Goal: Task Accomplishment & Management: Manage account settings

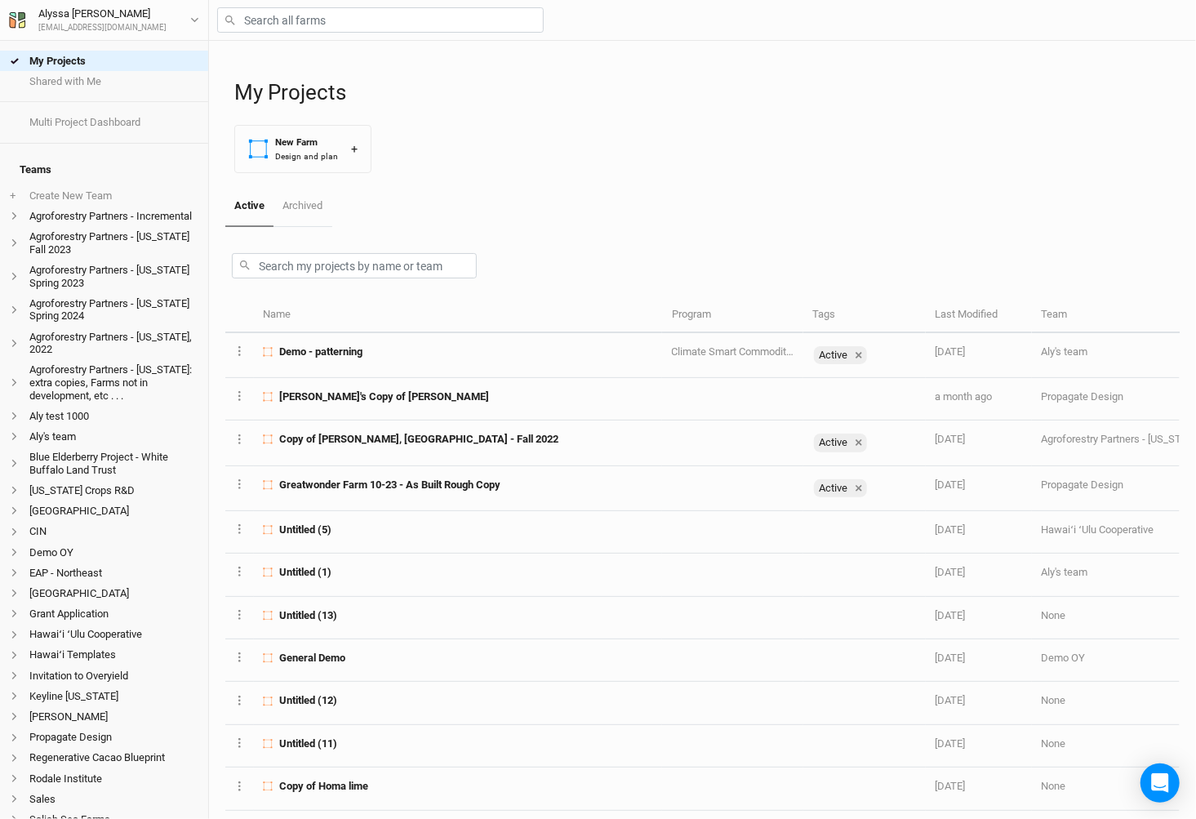
scroll to position [279, 0]
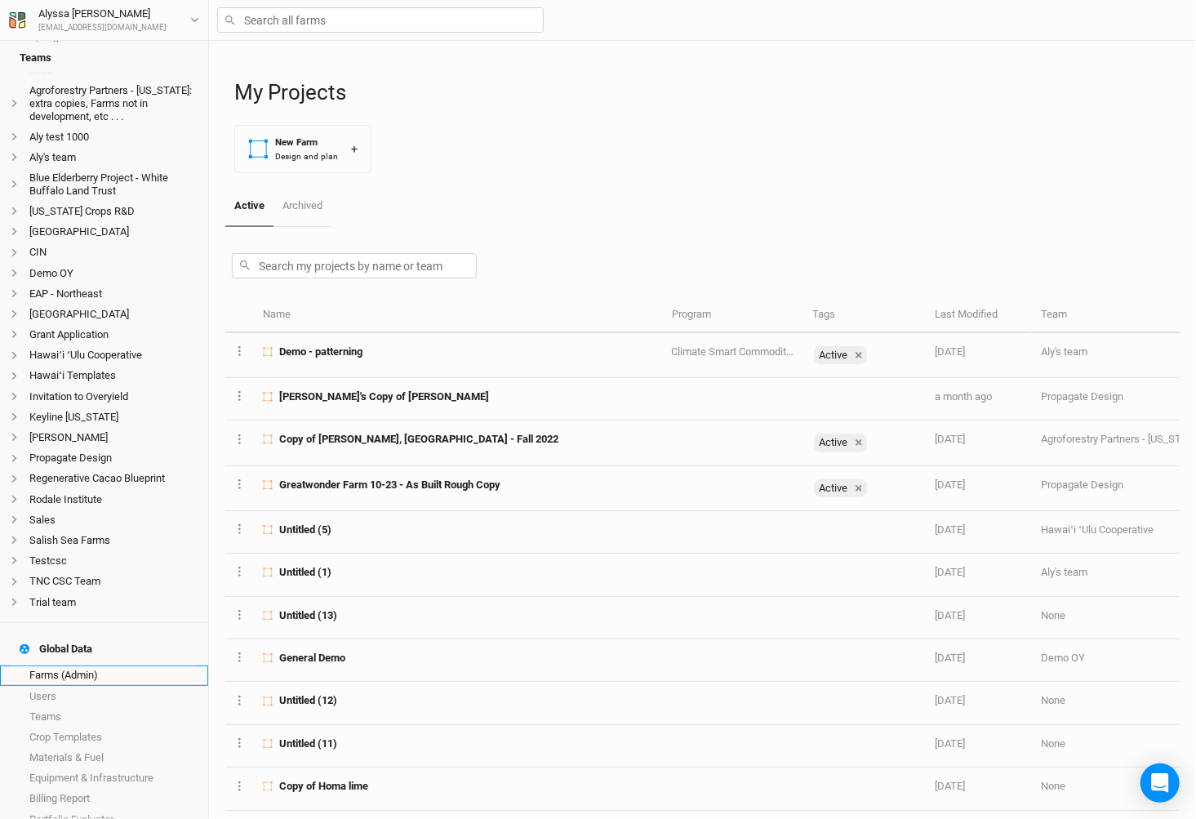
click at [118, 666] on link "Farms (Admin)" at bounding box center [104, 676] width 208 height 20
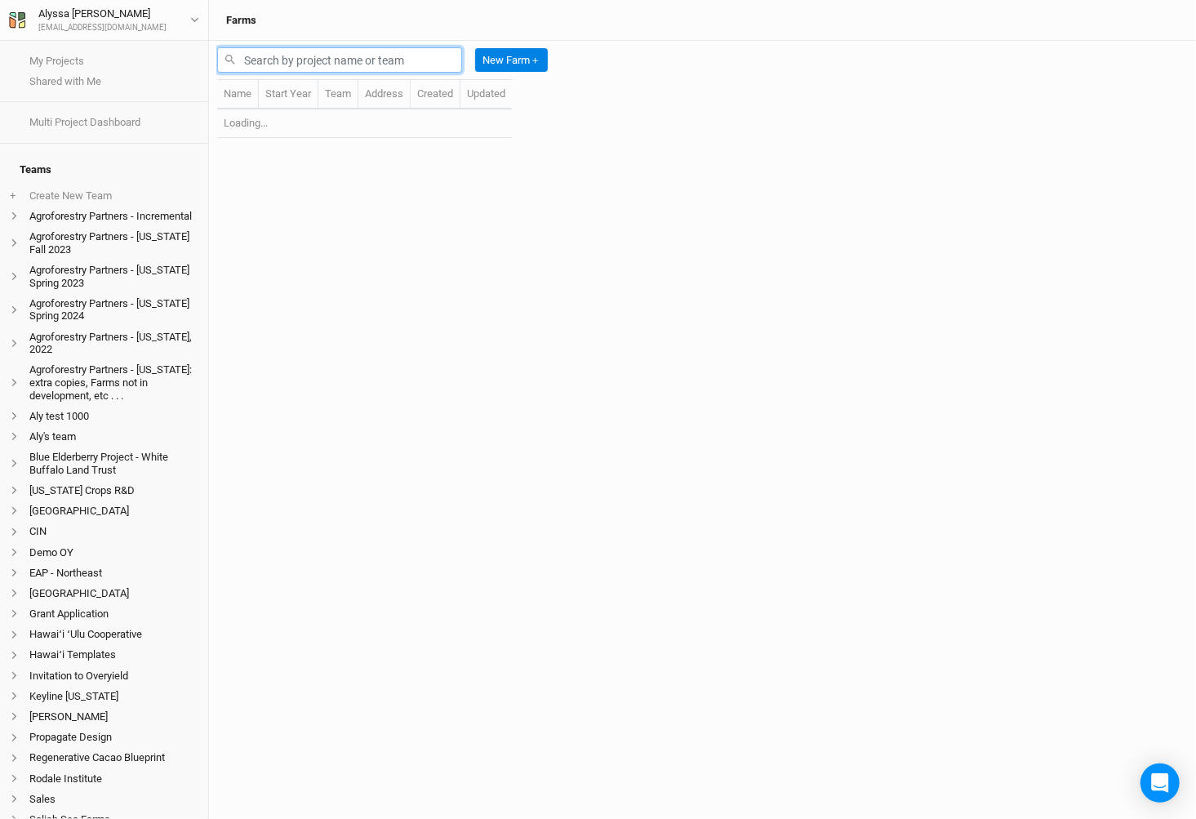
click at [368, 64] on input "text" at bounding box center [339, 59] width 245 height 25
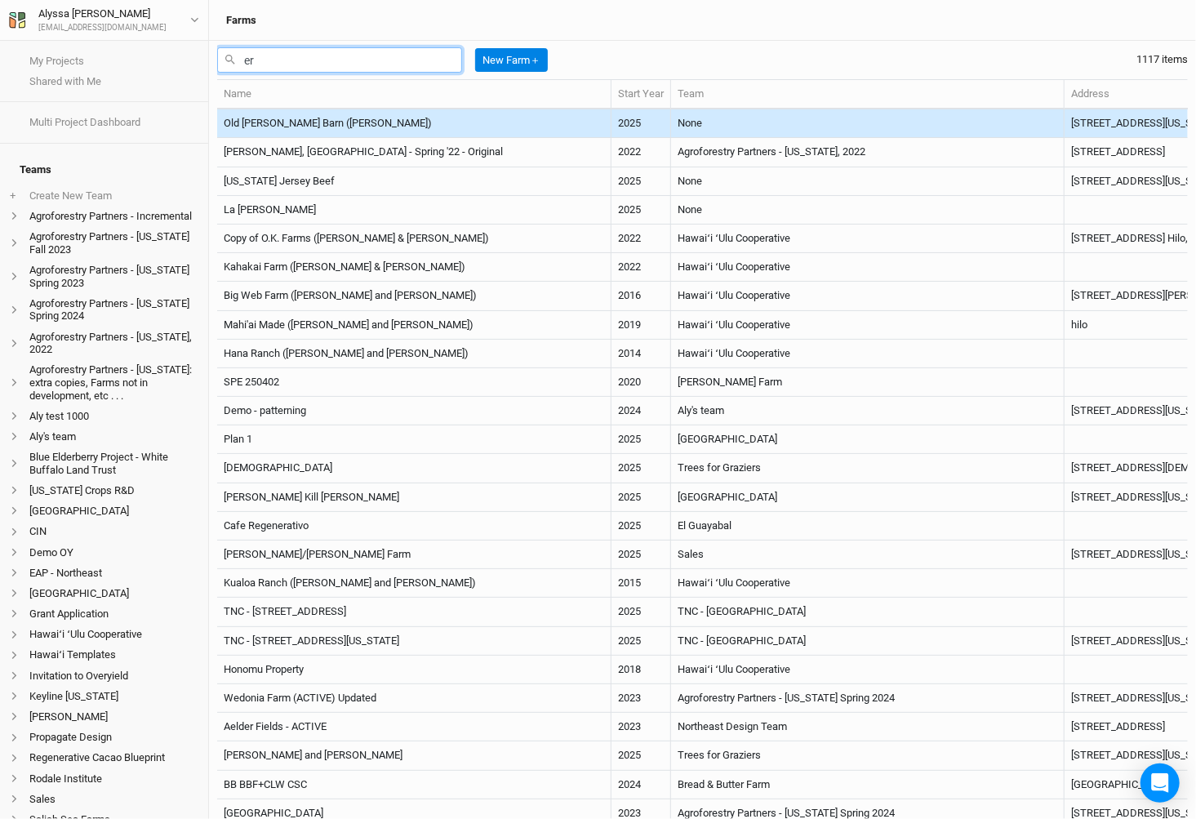
click at [324, 57] on input "er" at bounding box center [339, 59] width 245 height 25
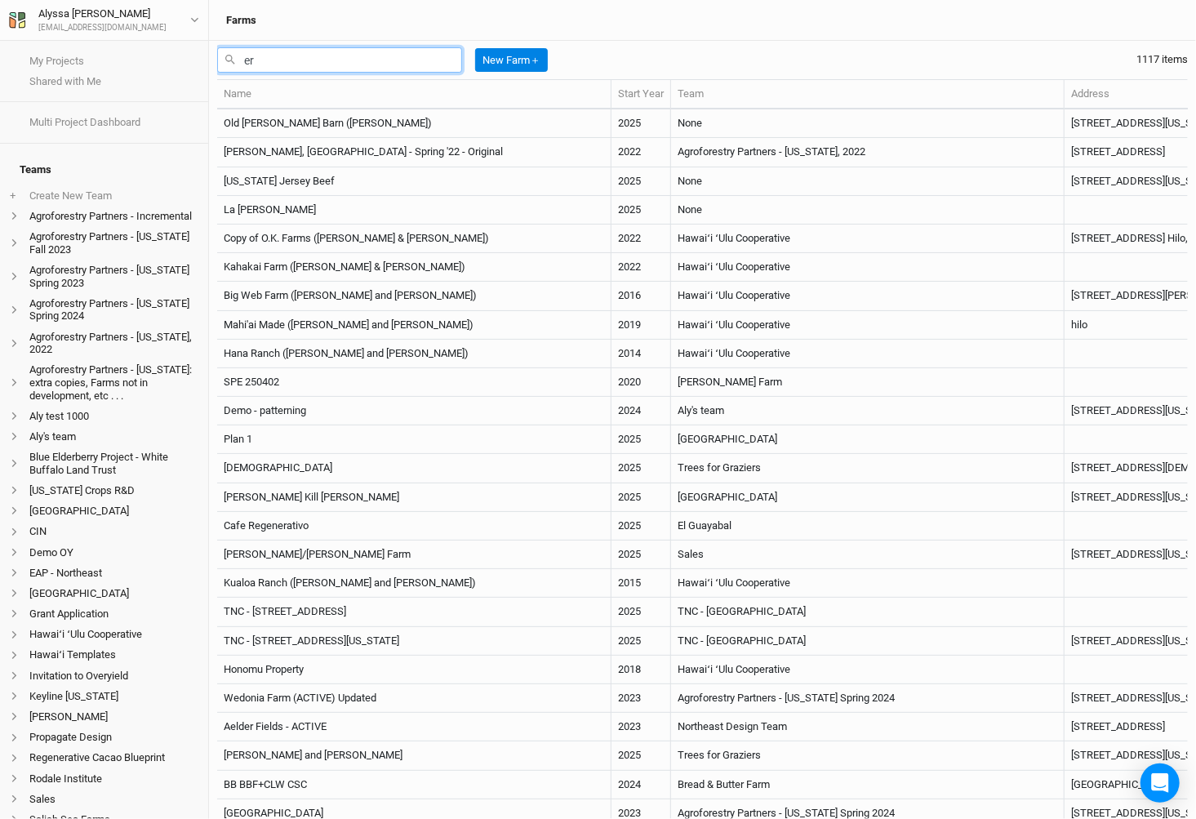
type input "e"
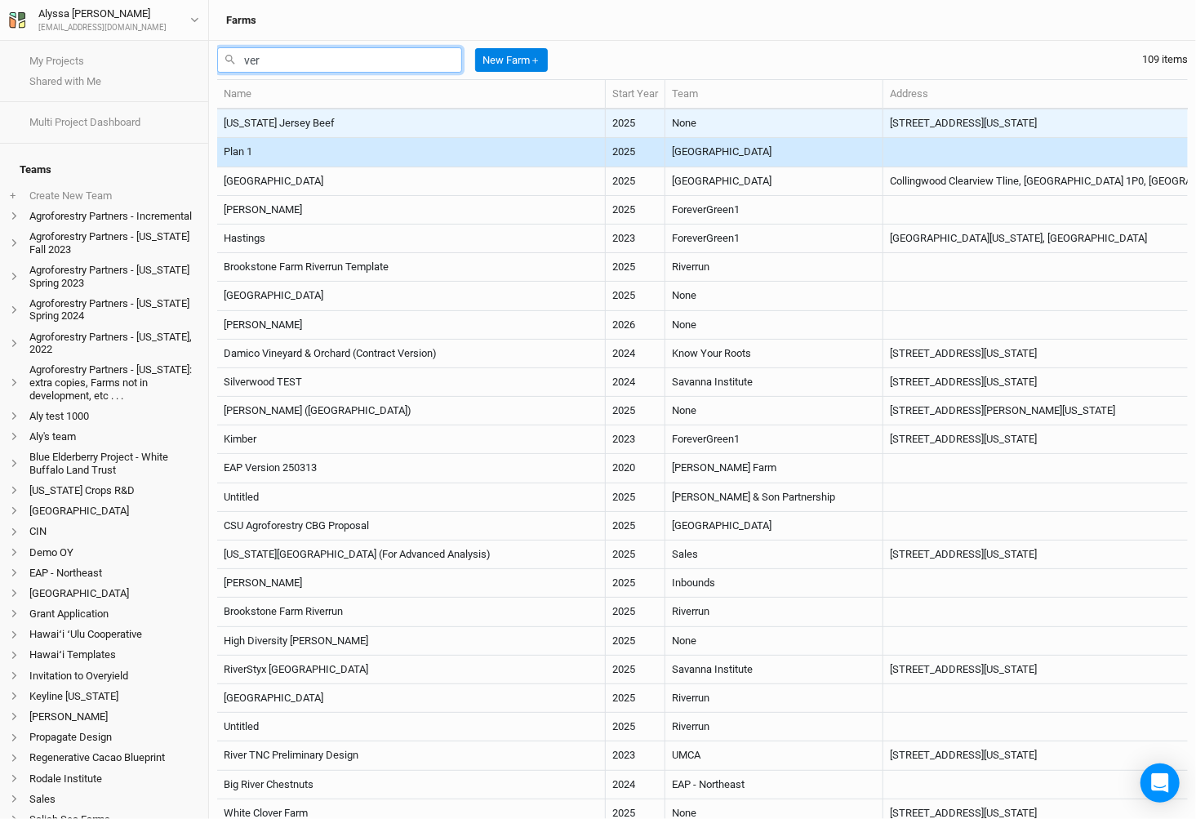
type input "ver"
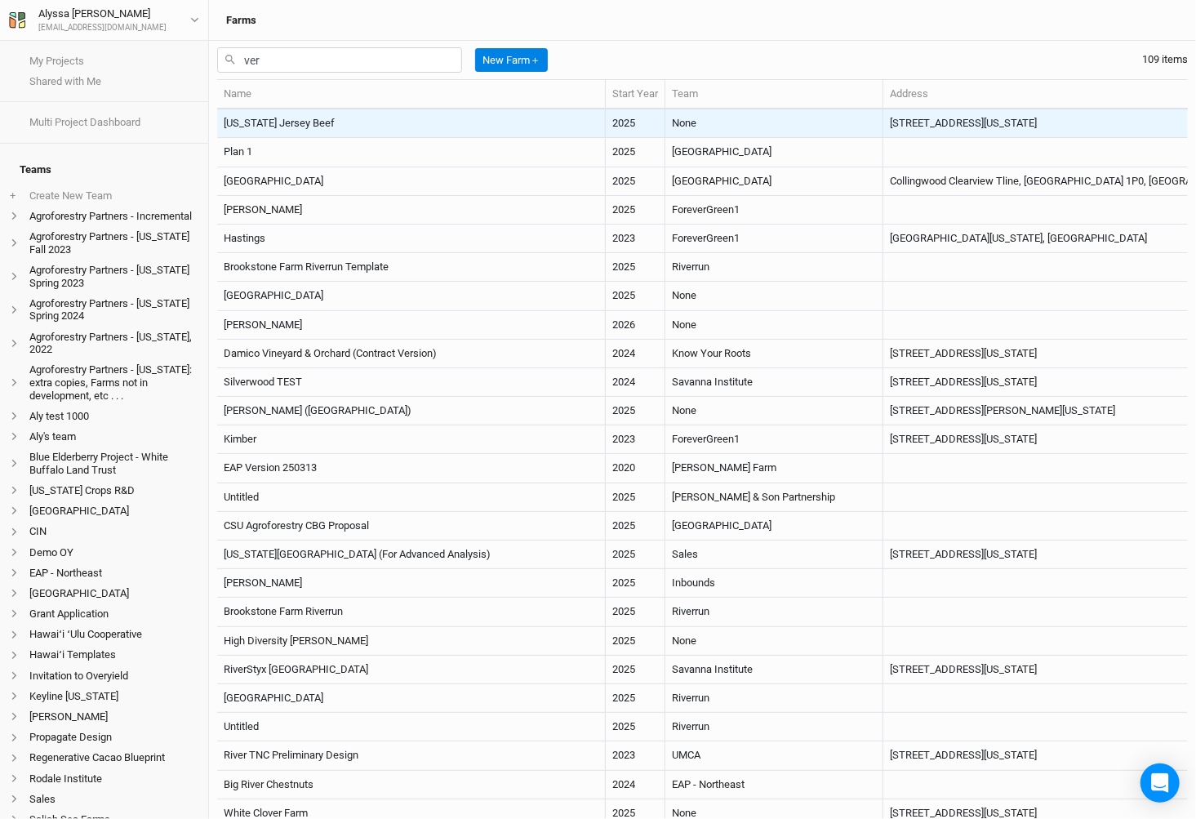
click at [275, 124] on td "Vermont Jersey Beef" at bounding box center [411, 123] width 389 height 29
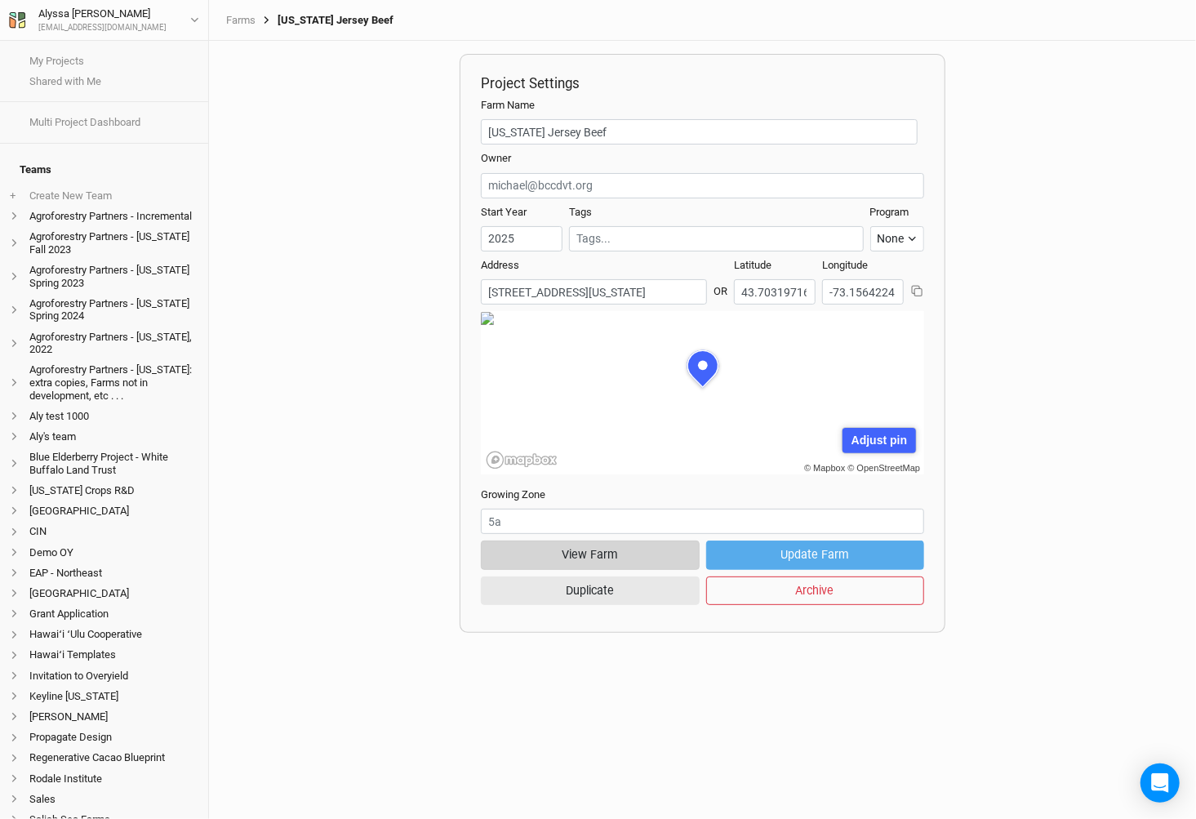
scroll to position [82, 221]
click at [659, 564] on button "View Farm" at bounding box center [590, 555] width 218 height 29
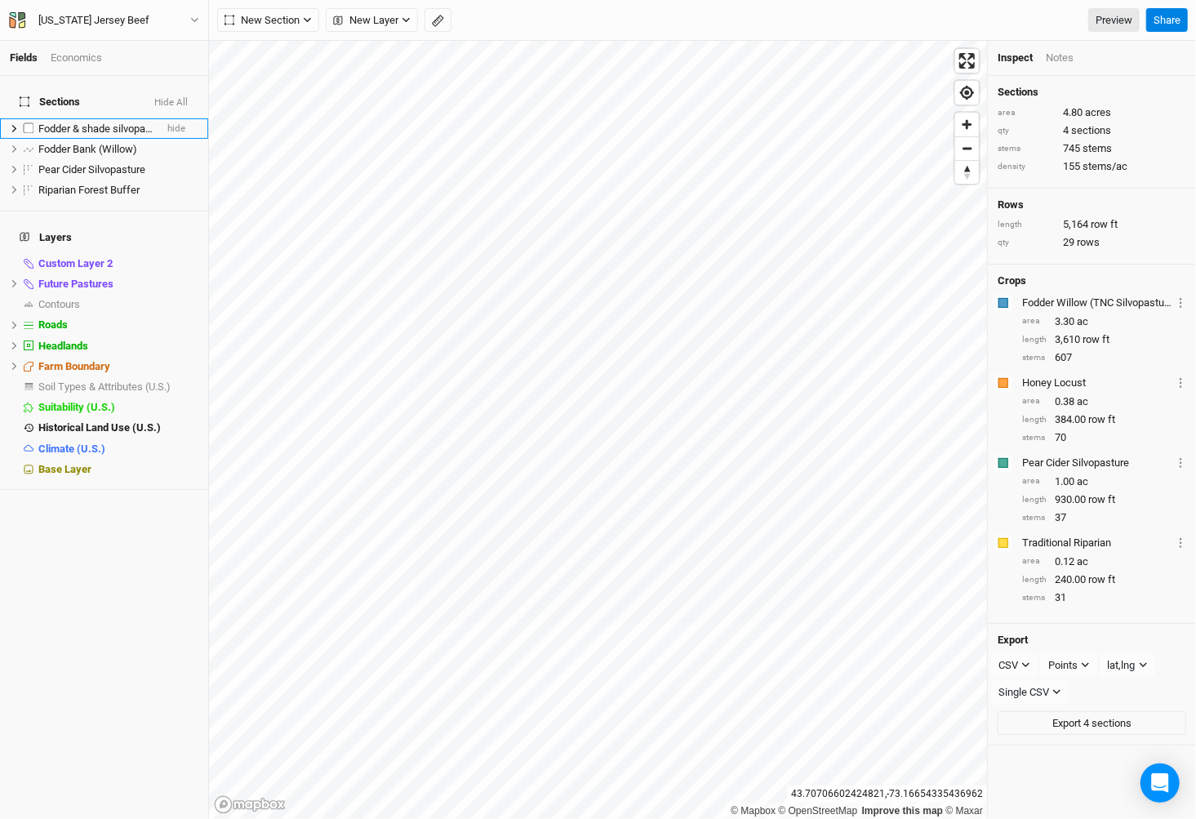
click at [76, 122] on span "Fodder & shade silvopasture" at bounding box center [103, 128] width 131 height 12
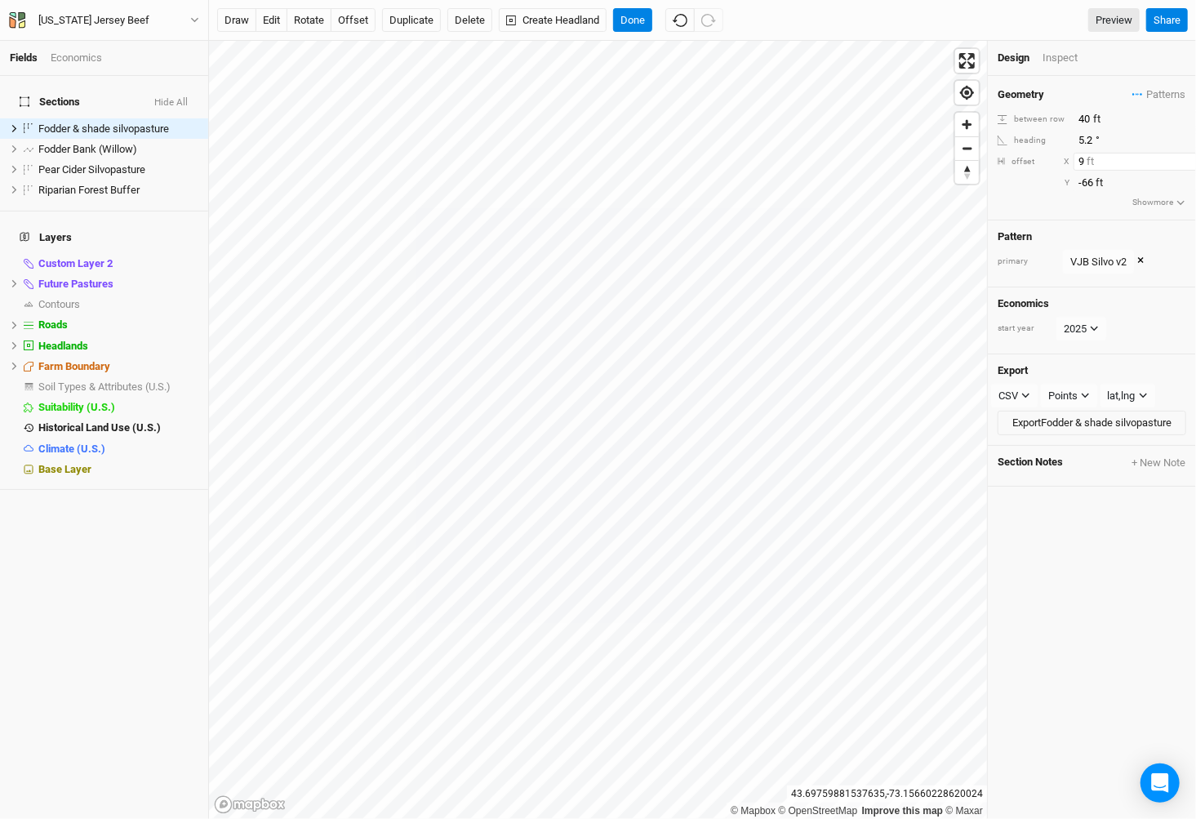
click at [1187, 166] on input "9" at bounding box center [1145, 162] width 142 height 18
type input "10"
click at [1190, 158] on input "10" at bounding box center [1145, 162] width 142 height 18
click at [1187, 186] on input "-67" at bounding box center [1145, 183] width 142 height 18
click at [1187, 186] on input "-68" at bounding box center [1145, 183] width 142 height 18
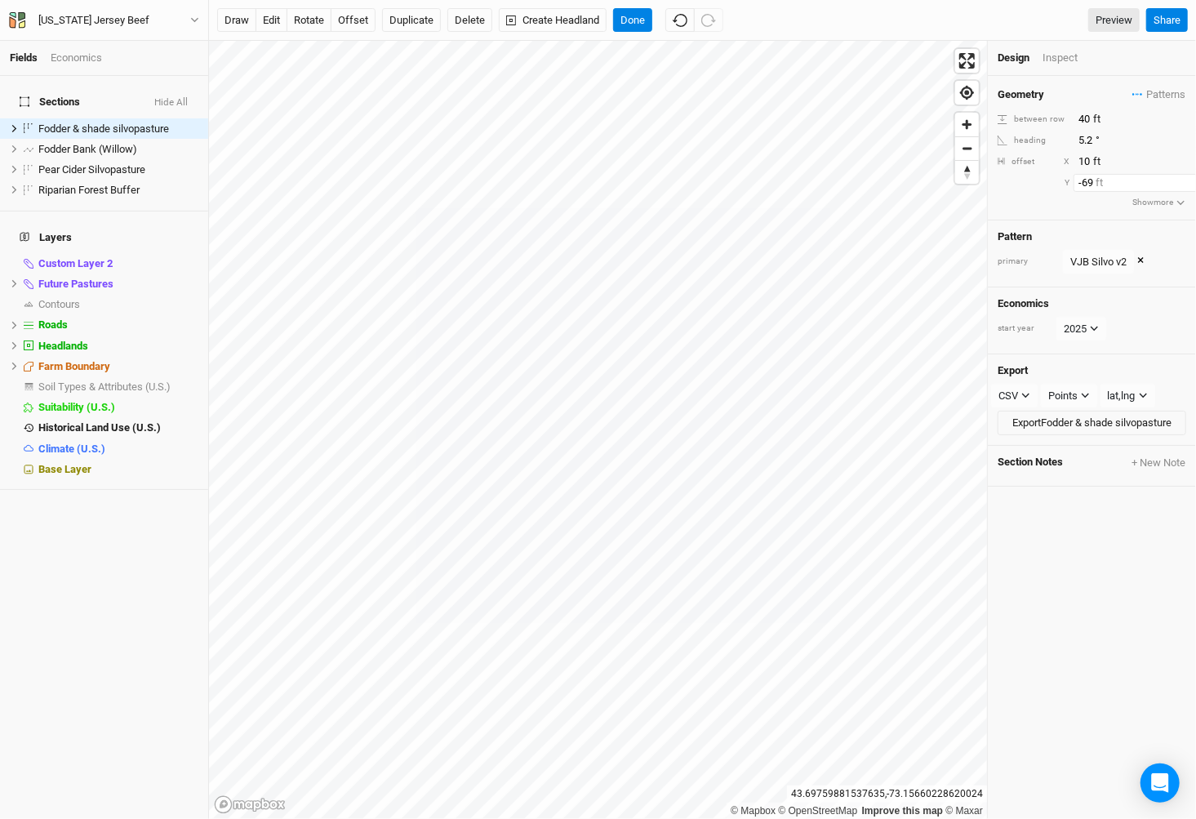
click at [1187, 186] on input "-69" at bounding box center [1145, 183] width 142 height 18
click at [1187, 186] on input "-70" at bounding box center [1145, 183] width 142 height 18
click at [1187, 186] on input "-71" at bounding box center [1145, 183] width 142 height 18
click at [1187, 186] on input "-72" at bounding box center [1145, 183] width 142 height 18
click at [1187, 186] on input "-73" at bounding box center [1145, 183] width 142 height 18
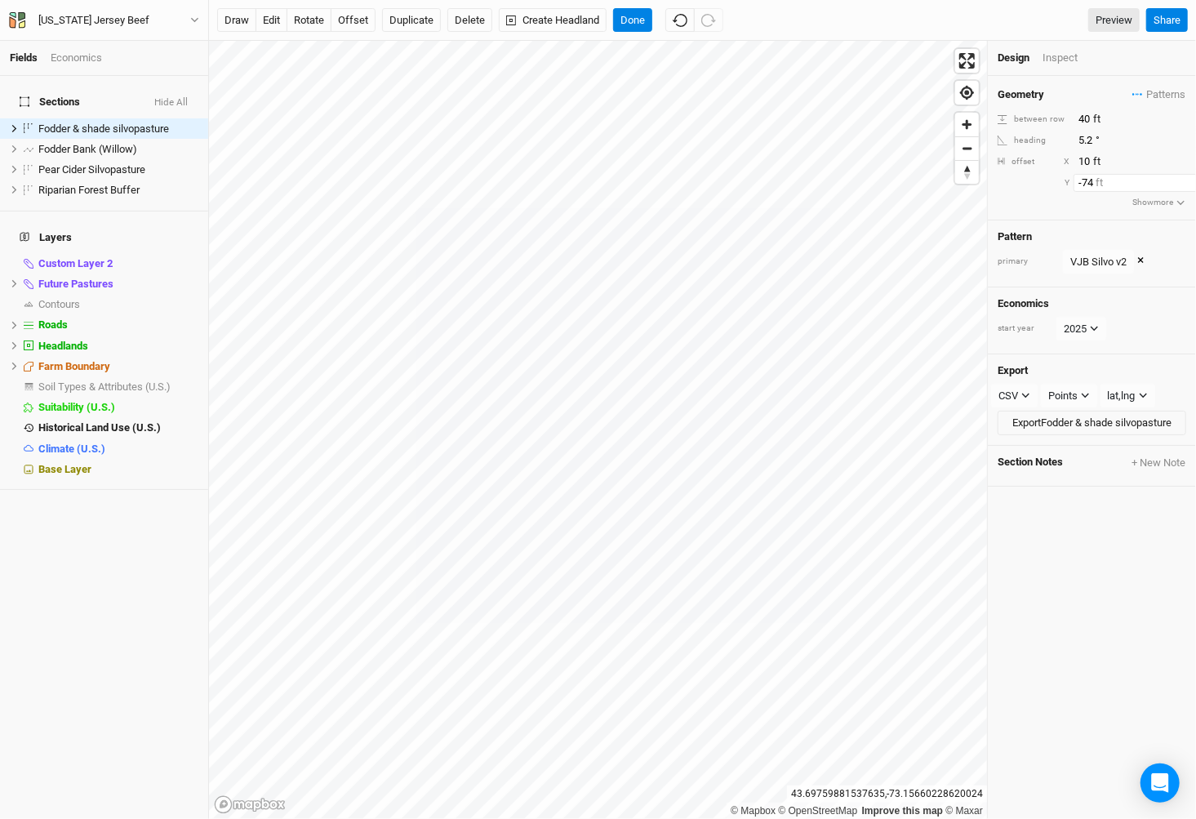
click at [1187, 186] on input "-74" at bounding box center [1145, 183] width 142 height 18
click at [1187, 186] on input "-75" at bounding box center [1145, 183] width 142 height 18
click at [1187, 186] on input "-76" at bounding box center [1145, 183] width 142 height 18
click at [1187, 186] on input "-77" at bounding box center [1145, 183] width 142 height 18
type input "-66"
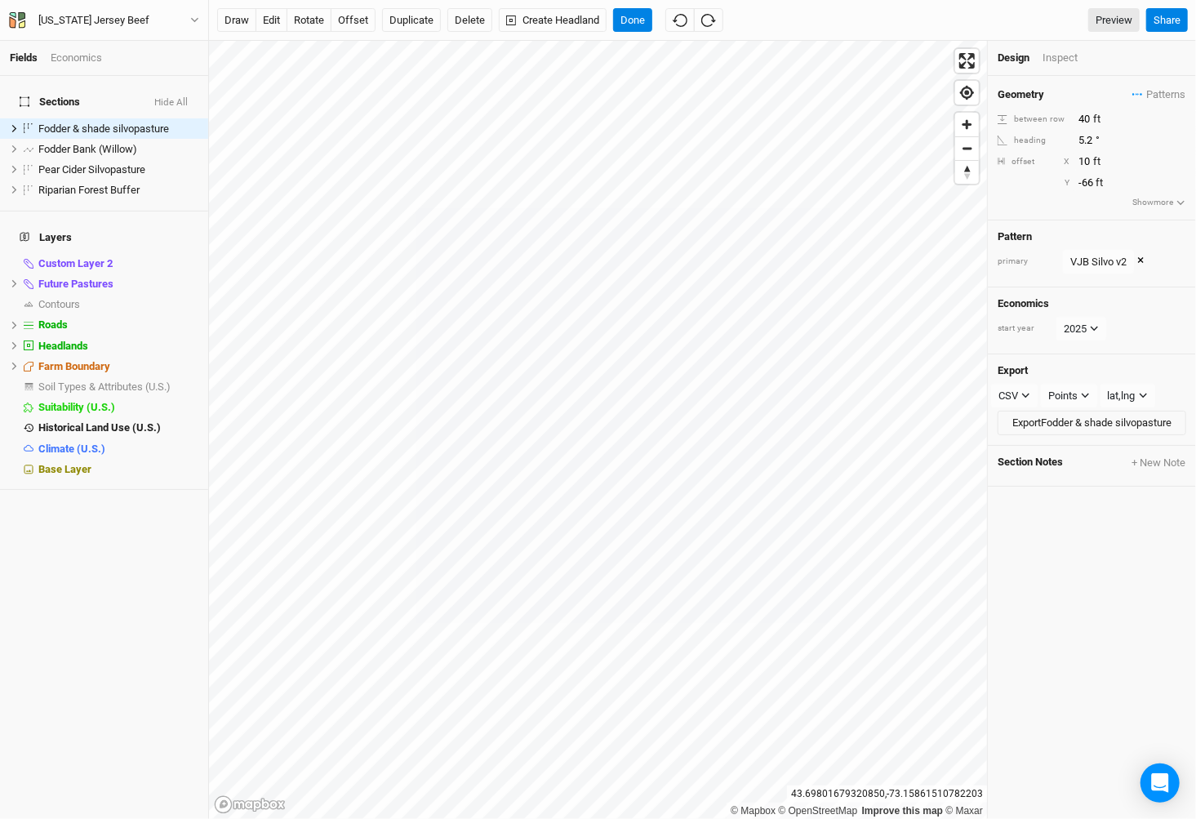
click at [137, 8] on div "Vermont Jersey Beef Back Project Settings User settings Imperial Metric Keyboar…" at bounding box center [104, 20] width 209 height 41
click at [137, 12] on div "Vermont Jersey Beef" at bounding box center [93, 20] width 137 height 16
click at [145, 64] on button "Project Settings" at bounding box center [135, 66] width 129 height 21
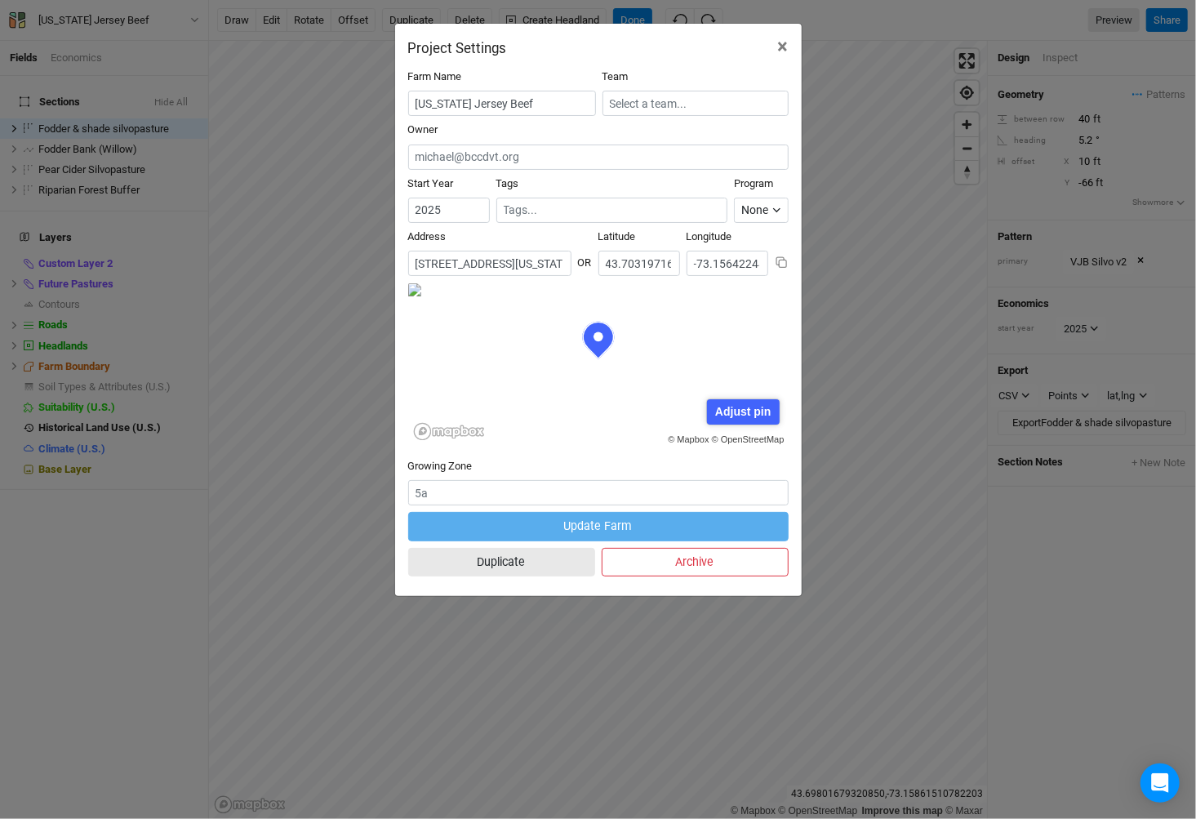
scroll to position [82, 190]
click at [530, 554] on button "Duplicate" at bounding box center [501, 562] width 187 height 29
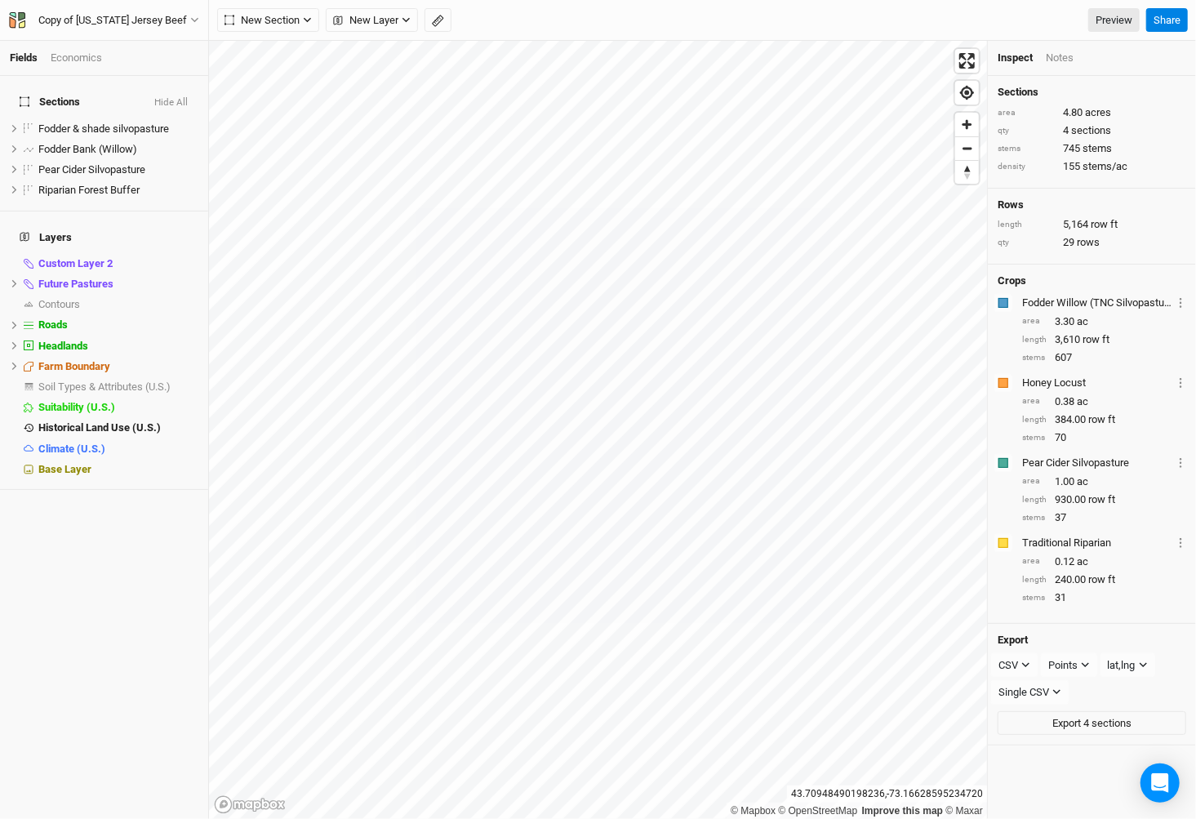
click at [187, 33] on div "Copy of Vermont Jersey Beef Back Project Settings User settings Imperial Metric…" at bounding box center [104, 20] width 209 height 41
click at [186, 27] on div "Copy of Vermont Jersey Beef" at bounding box center [112, 20] width 175 height 16
click at [185, 66] on button "Project Settings" at bounding box center [135, 66] width 129 height 21
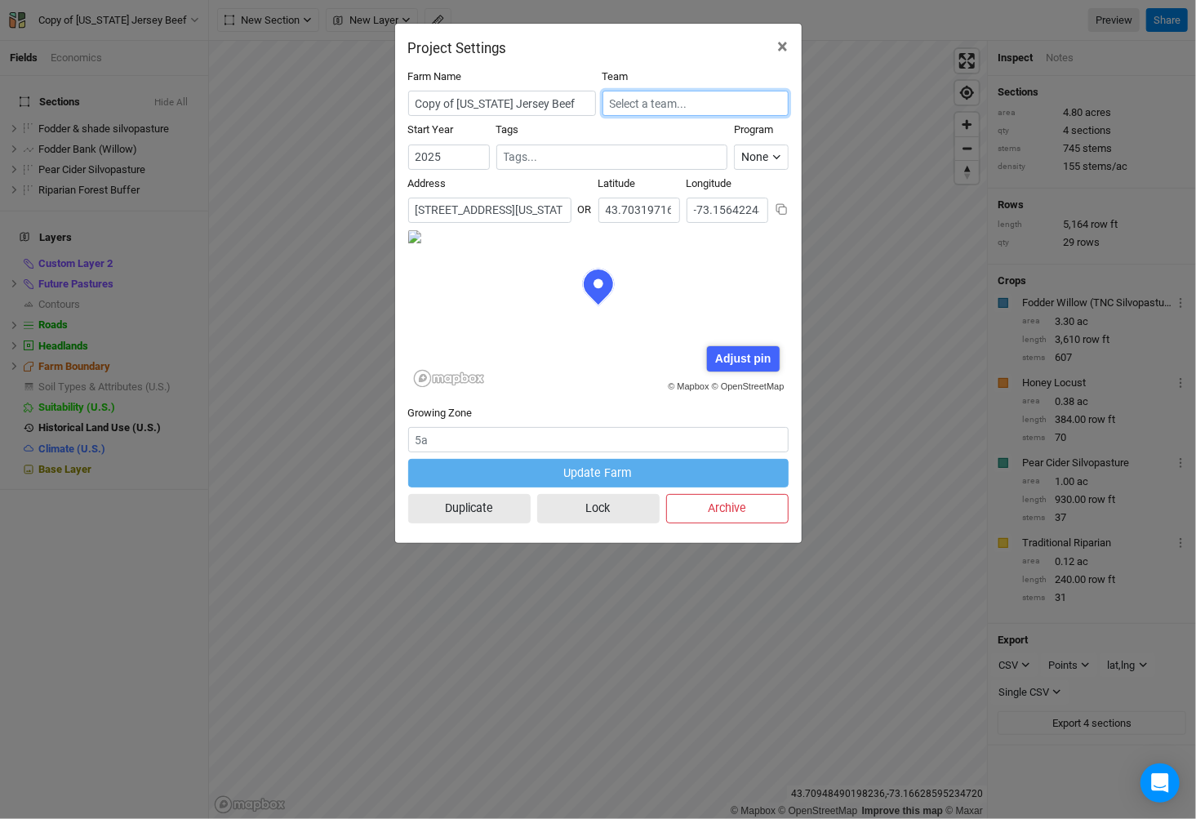
click at [637, 110] on input "text" at bounding box center [696, 103] width 186 height 25
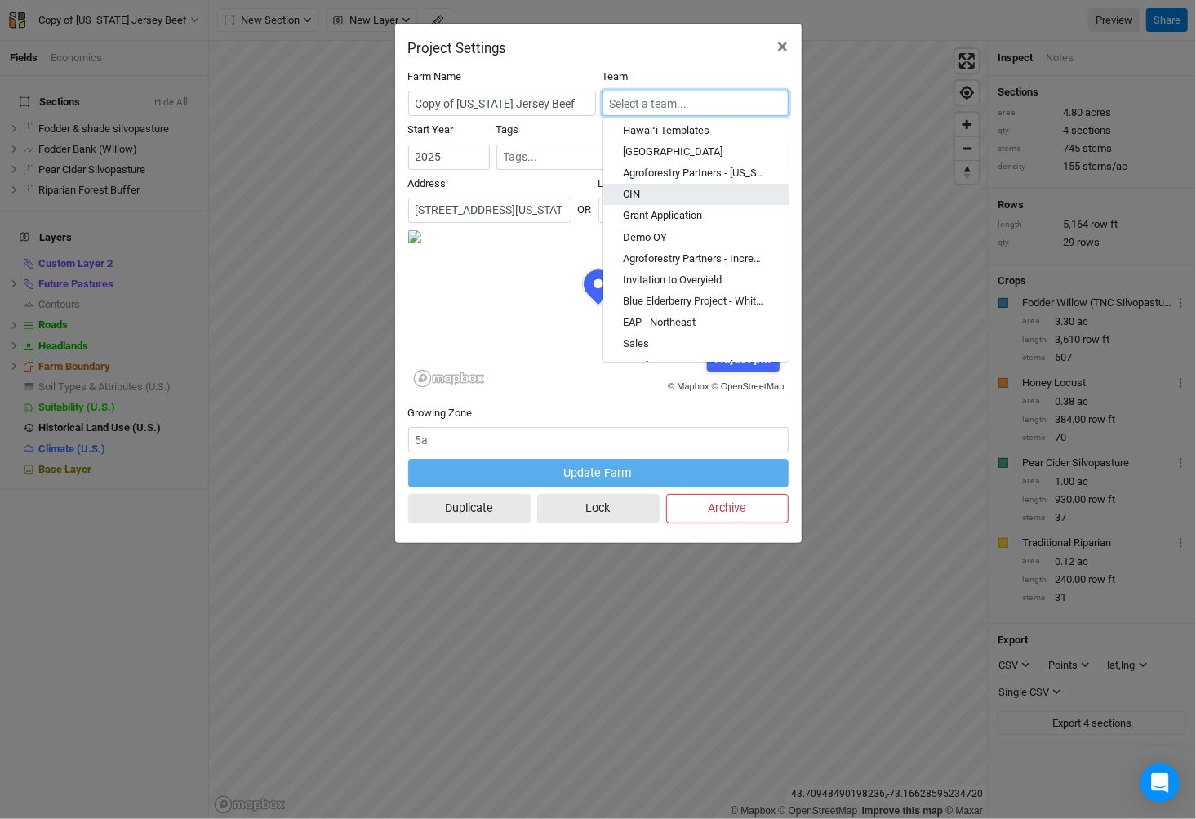
scroll to position [283, 0]
click at [671, 318] on div "Aly's team" at bounding box center [696, 324] width 146 height 15
type input "Aly's team"
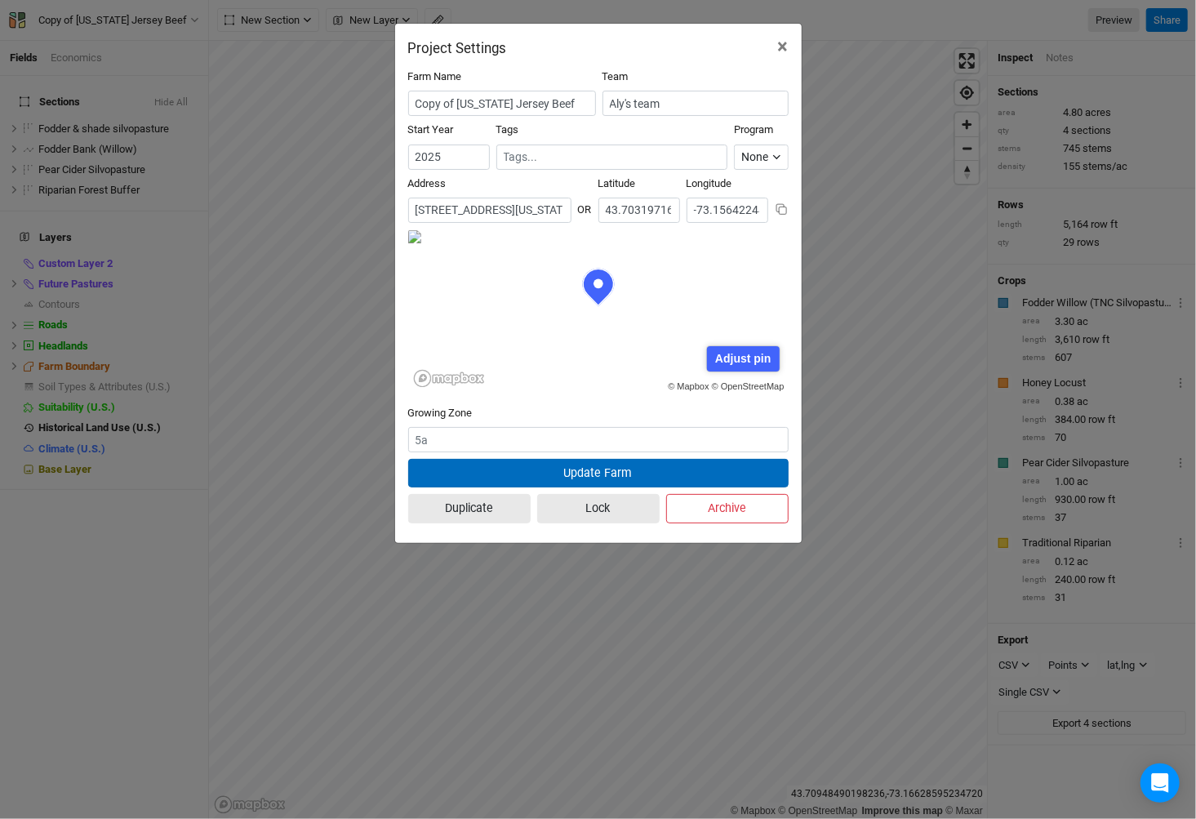
click at [553, 470] on button "Update Farm" at bounding box center [598, 473] width 381 height 29
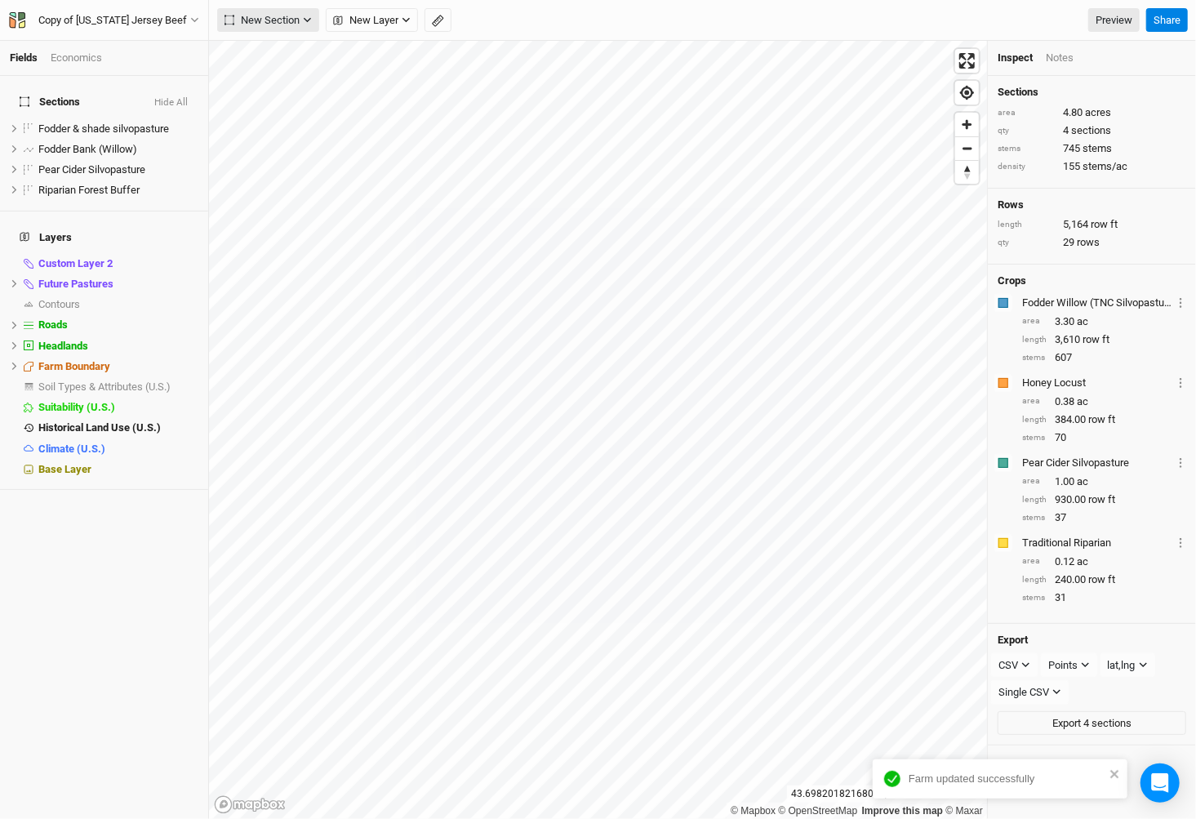
click at [236, 26] on span "New Section" at bounding box center [262, 20] width 75 height 16
click at [251, 47] on span "Grid" at bounding box center [254, 53] width 46 height 19
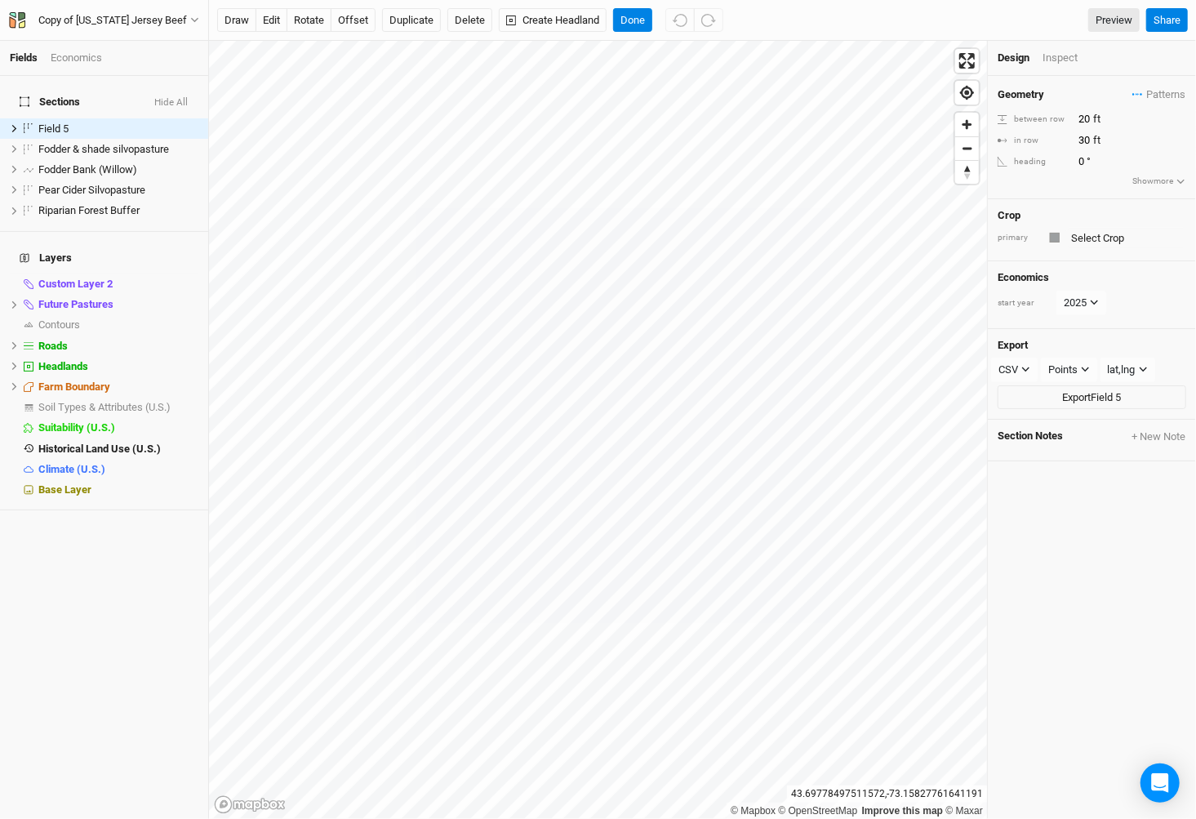
click at [1155, 103] on div "Geometry Patterns VJB Silvo v1 view VJB Silvo v2 view ＋ New in-row pattern betw…" at bounding box center [1092, 137] width 208 height 123
click at [1155, 100] on span "Patterns" at bounding box center [1159, 95] width 53 height 16
click at [1106, 147] on button "VJB Silvo v2" at bounding box center [1104, 149] width 84 height 25
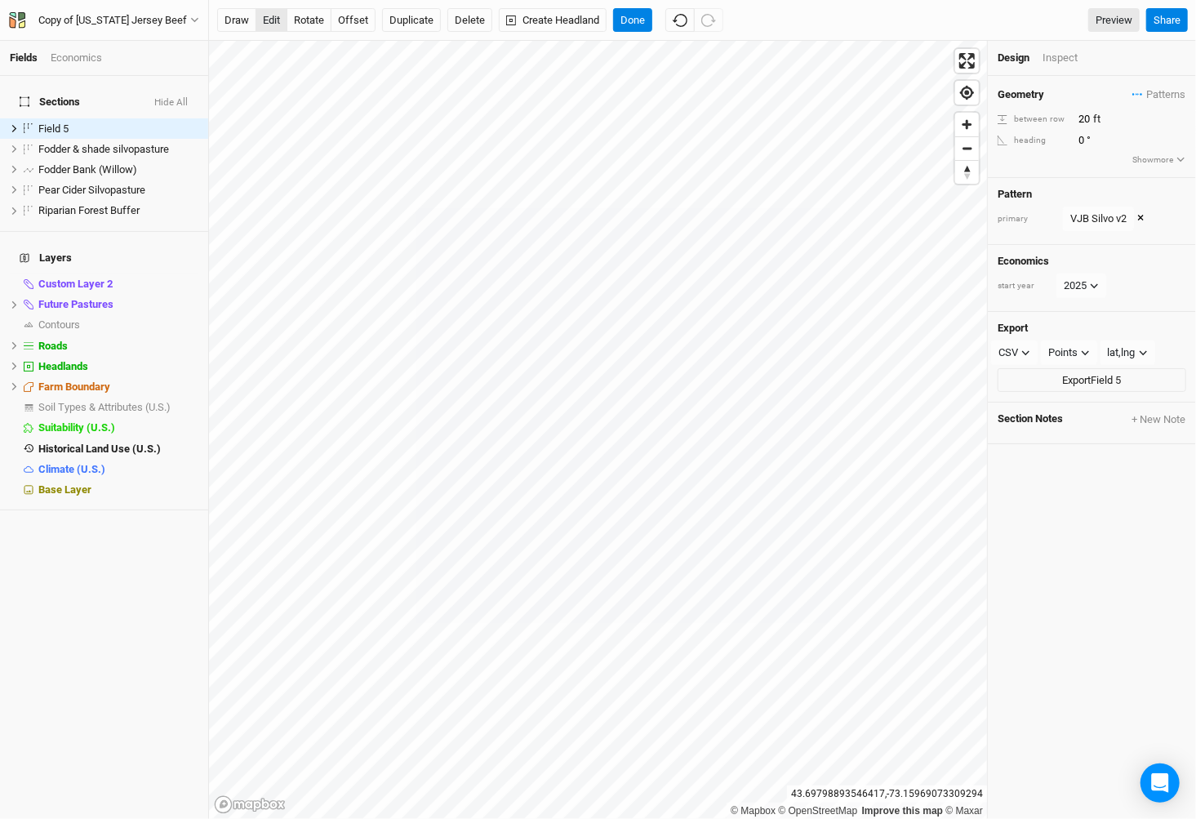
click at [276, 23] on button "edit" at bounding box center [272, 20] width 32 height 24
click at [346, 29] on button "offset" at bounding box center [353, 20] width 45 height 24
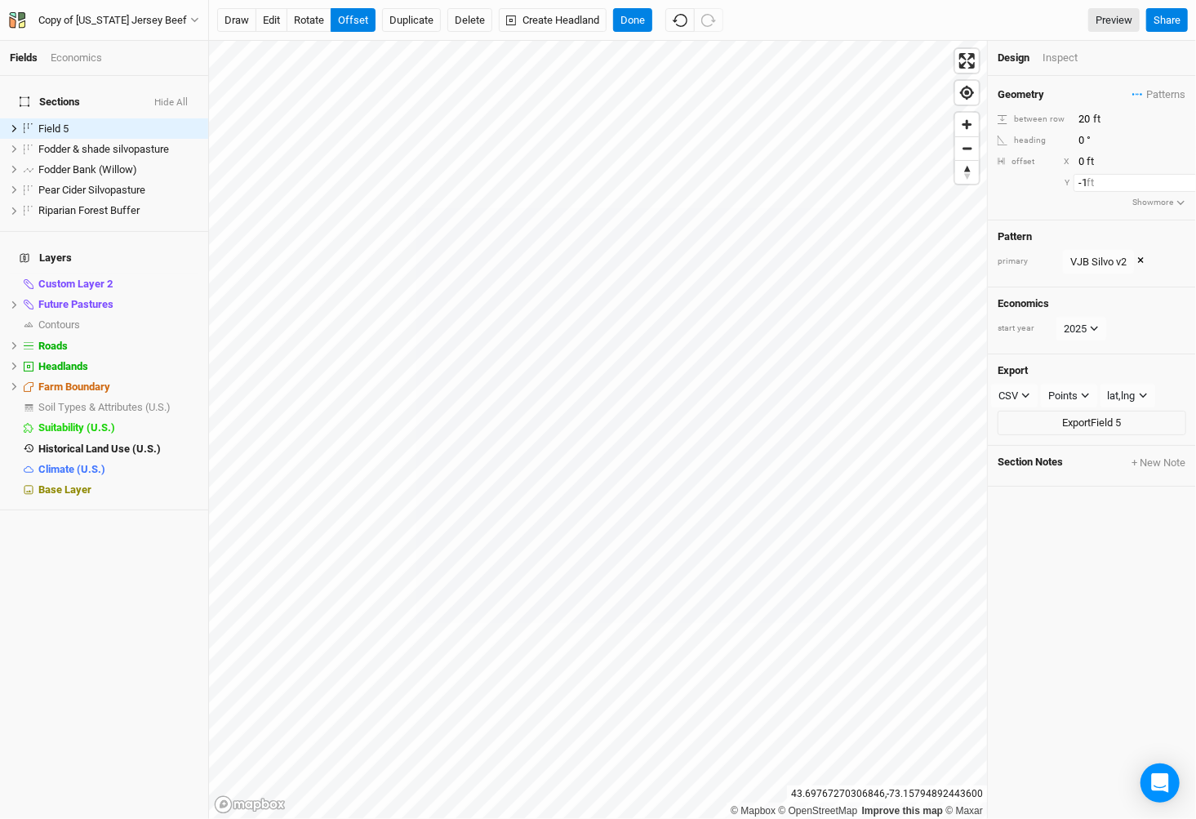
click at [1189, 184] on input "-1" at bounding box center [1145, 183] width 142 height 18
click at [1189, 184] on input "-2" at bounding box center [1145, 183] width 142 height 18
click at [1189, 184] on input "-3" at bounding box center [1145, 183] width 142 height 18
click at [1189, 184] on input "-31" at bounding box center [1145, 183] width 142 height 18
click at [1188, 184] on input "-32" at bounding box center [1145, 183] width 142 height 18
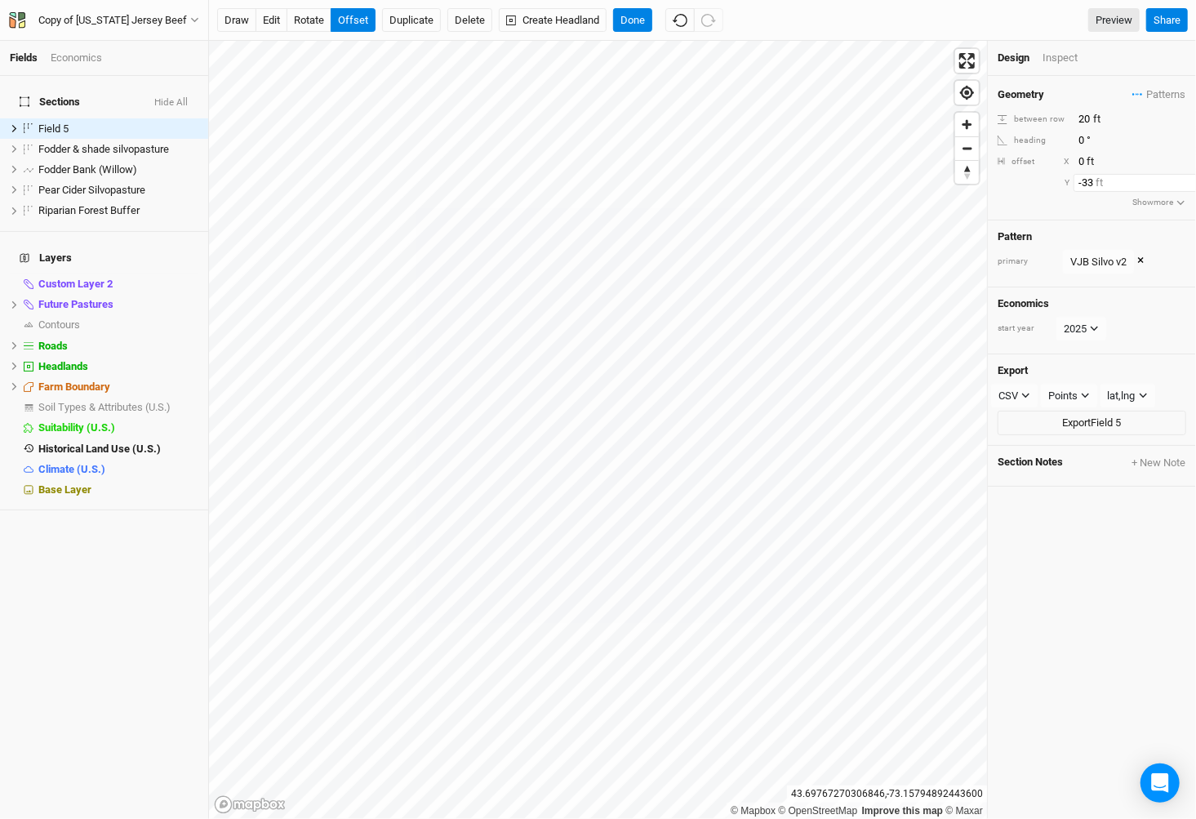
click at [1188, 184] on input "-33" at bounding box center [1145, 183] width 142 height 18
click at [1188, 184] on input "-34" at bounding box center [1145, 183] width 142 height 18
click at [1188, 184] on input "-35" at bounding box center [1145, 183] width 142 height 18
click at [1188, 184] on input "-36" at bounding box center [1145, 183] width 142 height 18
click at [1189, 185] on input "-37" at bounding box center [1145, 183] width 142 height 18
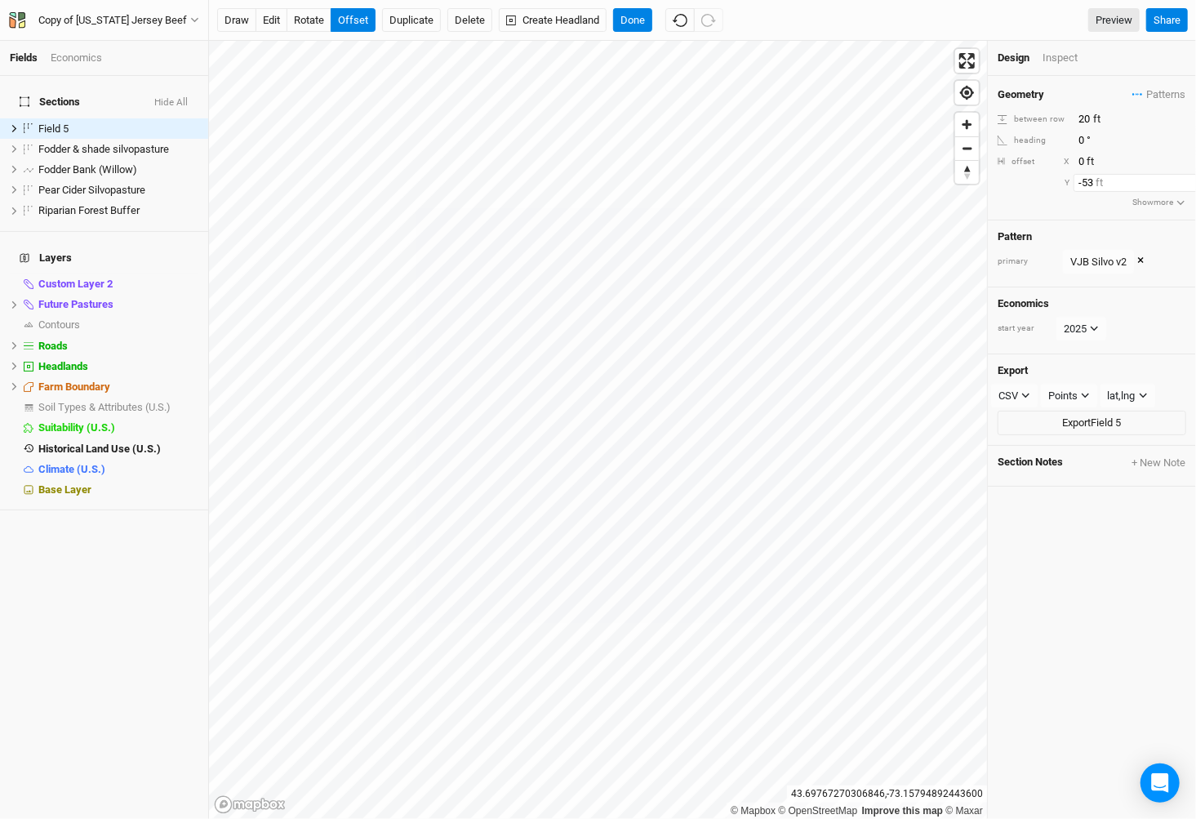
click at [1189, 185] on input "-53" at bounding box center [1145, 183] width 142 height 18
click at [1189, 185] on input "-63" at bounding box center [1145, 183] width 142 height 18
click at [1189, 185] on input "-64" at bounding box center [1145, 183] width 142 height 18
click at [1189, 185] on input "-65" at bounding box center [1145, 183] width 142 height 18
click at [1189, 185] on input "-66" at bounding box center [1145, 183] width 142 height 18
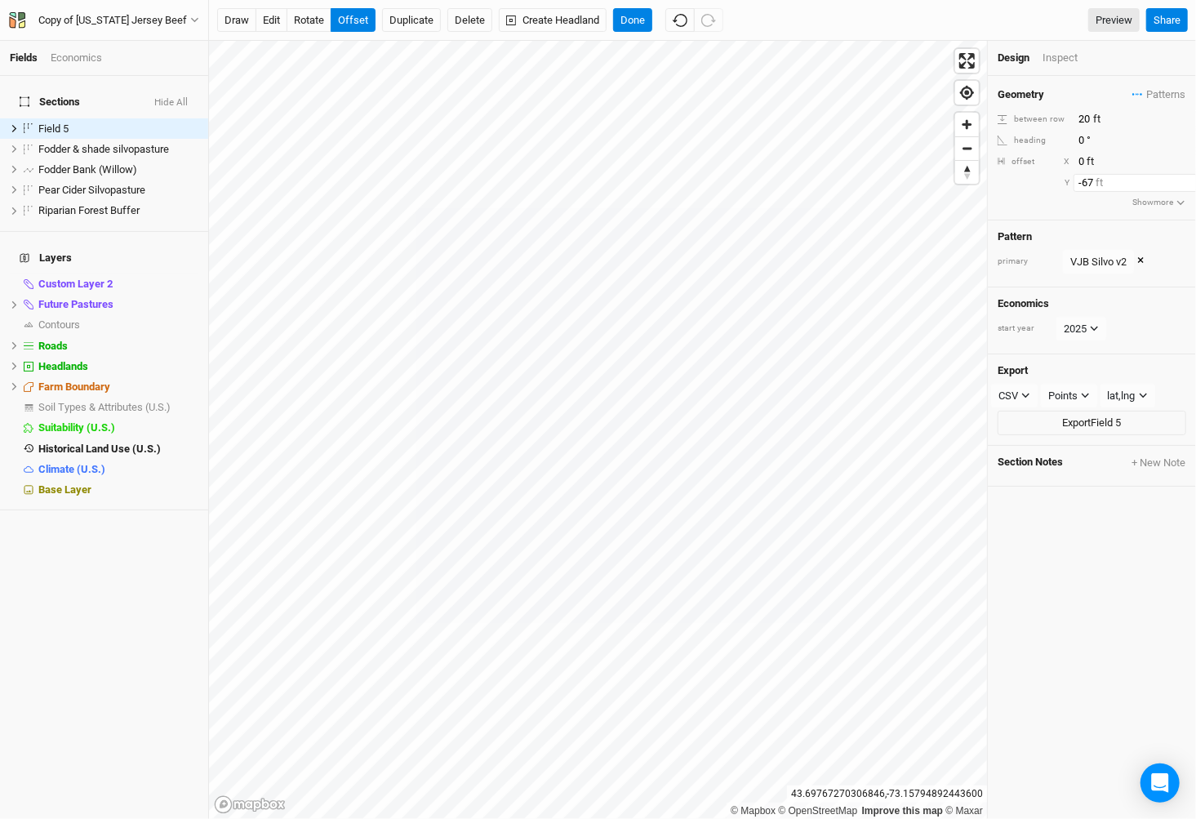
click at [1189, 185] on input "-67" at bounding box center [1145, 183] width 142 height 18
click at [1189, 185] on input "-68" at bounding box center [1145, 183] width 142 height 18
click at [1189, 185] on input "-69" at bounding box center [1145, 183] width 142 height 18
click at [1189, 185] on input "-70" at bounding box center [1145, 183] width 142 height 18
type input "-76"
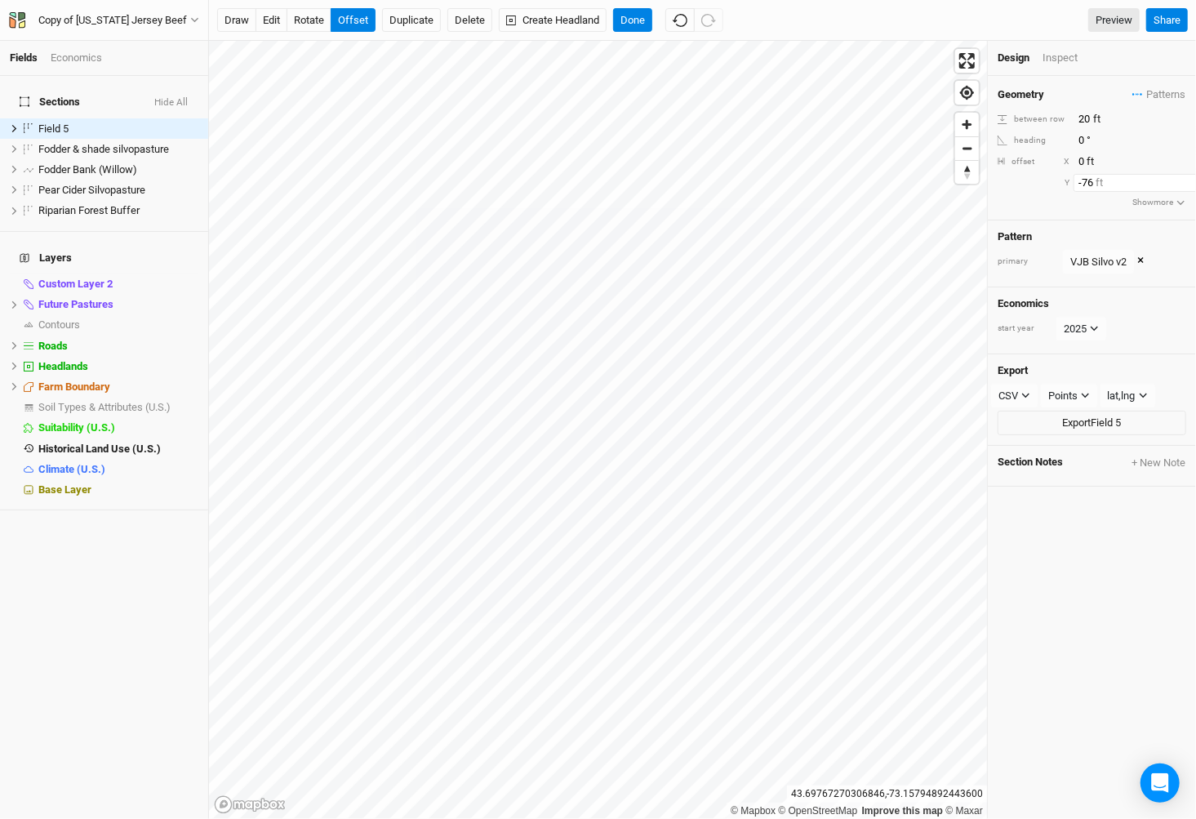
click at [1189, 185] on input "-76" at bounding box center [1145, 183] width 142 height 18
click at [269, 16] on button "edit" at bounding box center [272, 20] width 32 height 24
click at [1185, 137] on input "0.5" at bounding box center [1145, 140] width 142 height 18
type input "1"
click at [1185, 137] on input "1" at bounding box center [1145, 140] width 142 height 18
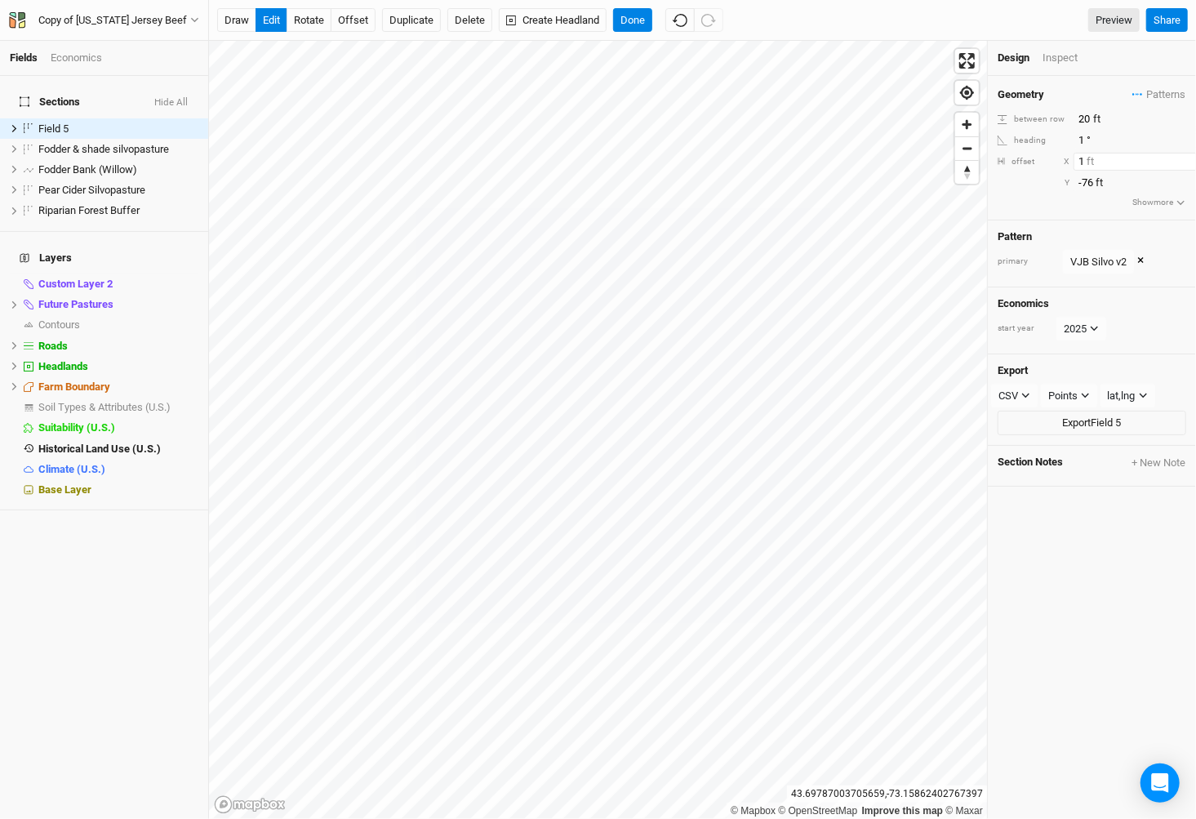
type input "1"
click at [1187, 153] on input "1" at bounding box center [1145, 162] width 142 height 18
click at [1187, 149] on div "Geometry Patterns VJB Silvo v1 view VJB Silvo v2 view ＋ New in-row pattern betw…" at bounding box center [1092, 148] width 208 height 145
click at [1187, 139] on input "0.5" at bounding box center [1145, 140] width 142 height 18
type input "0"
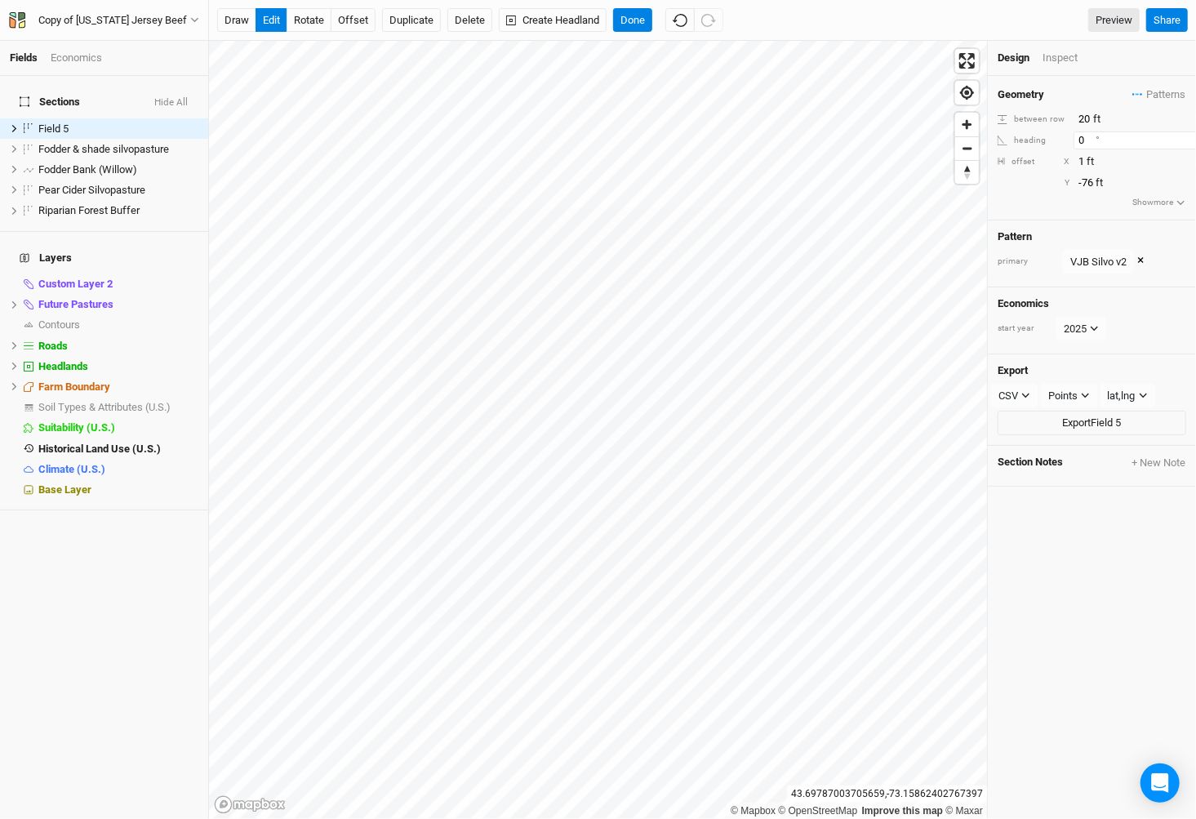
click at [1187, 139] on input "0" at bounding box center [1145, 140] width 142 height 18
click at [1183, 156] on input "2" at bounding box center [1145, 162] width 142 height 18
click at [1183, 156] on input "3" at bounding box center [1145, 162] width 142 height 18
click at [1183, 156] on input "4" at bounding box center [1145, 162] width 142 height 18
click at [1187, 165] on input "3" at bounding box center [1145, 162] width 142 height 18
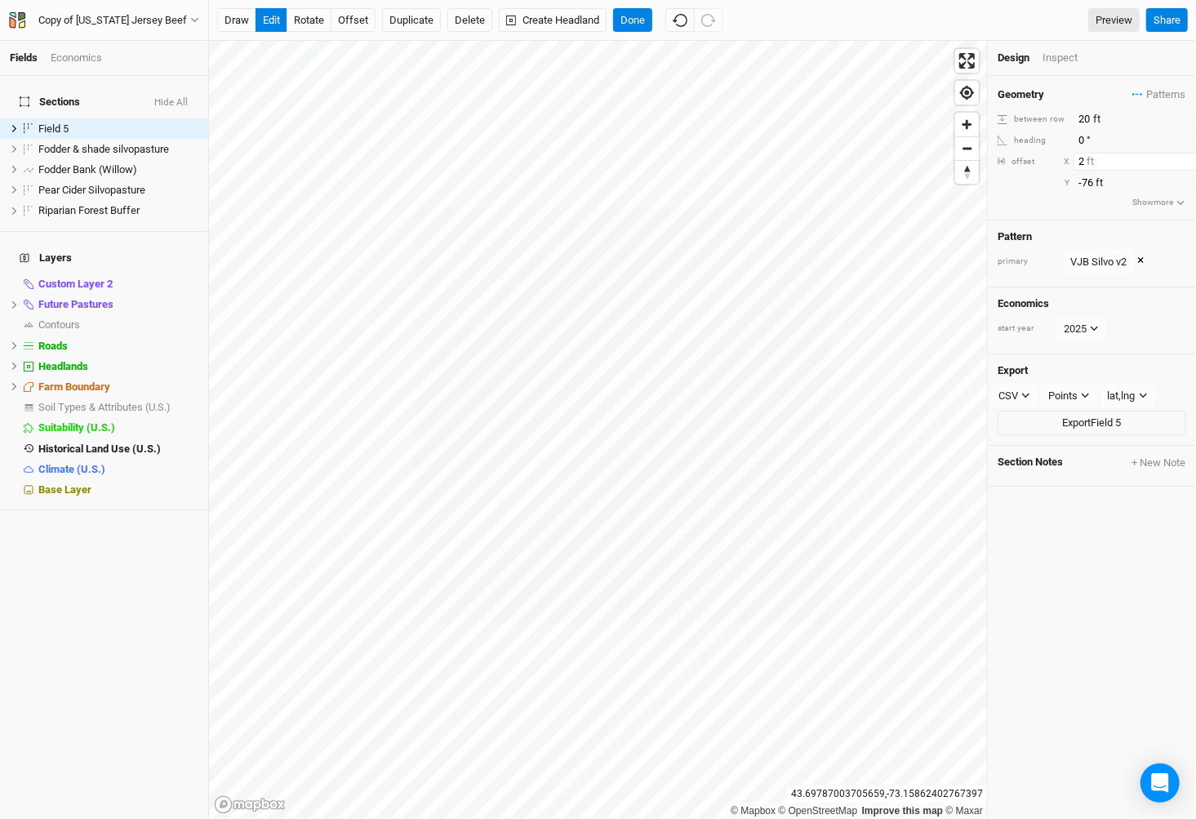
click at [1187, 165] on input "2" at bounding box center [1145, 162] width 142 height 18
click at [1187, 165] on input "1" at bounding box center [1145, 162] width 142 height 18
type input "0"
click at [1186, 165] on input "0" at bounding box center [1145, 162] width 142 height 18
click at [1189, 187] on input "-77" at bounding box center [1145, 183] width 142 height 18
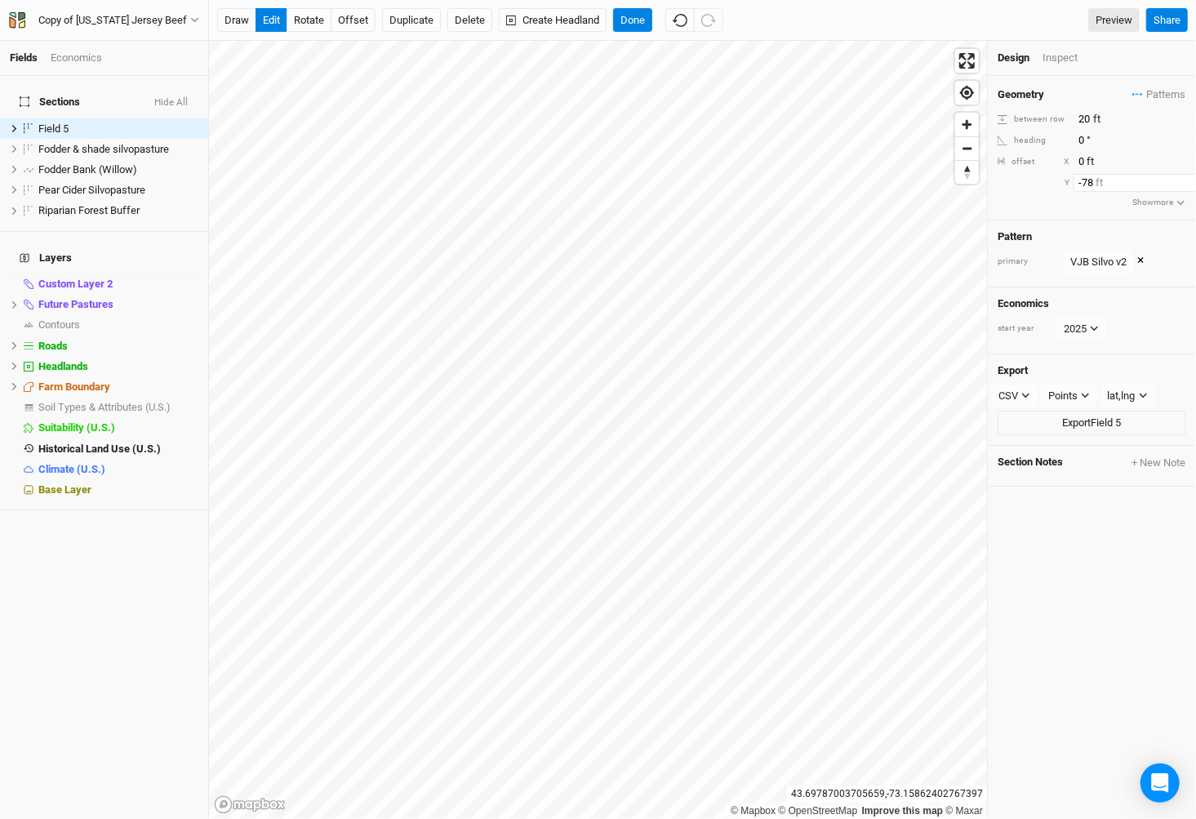
click at [1189, 187] on input "-78" at bounding box center [1145, 183] width 142 height 18
click at [1189, 187] on input "-79" at bounding box center [1145, 183] width 142 height 18
click at [1189, 187] on input "-80" at bounding box center [1145, 183] width 142 height 18
click at [1189, 187] on input "-81" at bounding box center [1145, 183] width 142 height 18
click at [1189, 187] on input "-82" at bounding box center [1145, 183] width 142 height 18
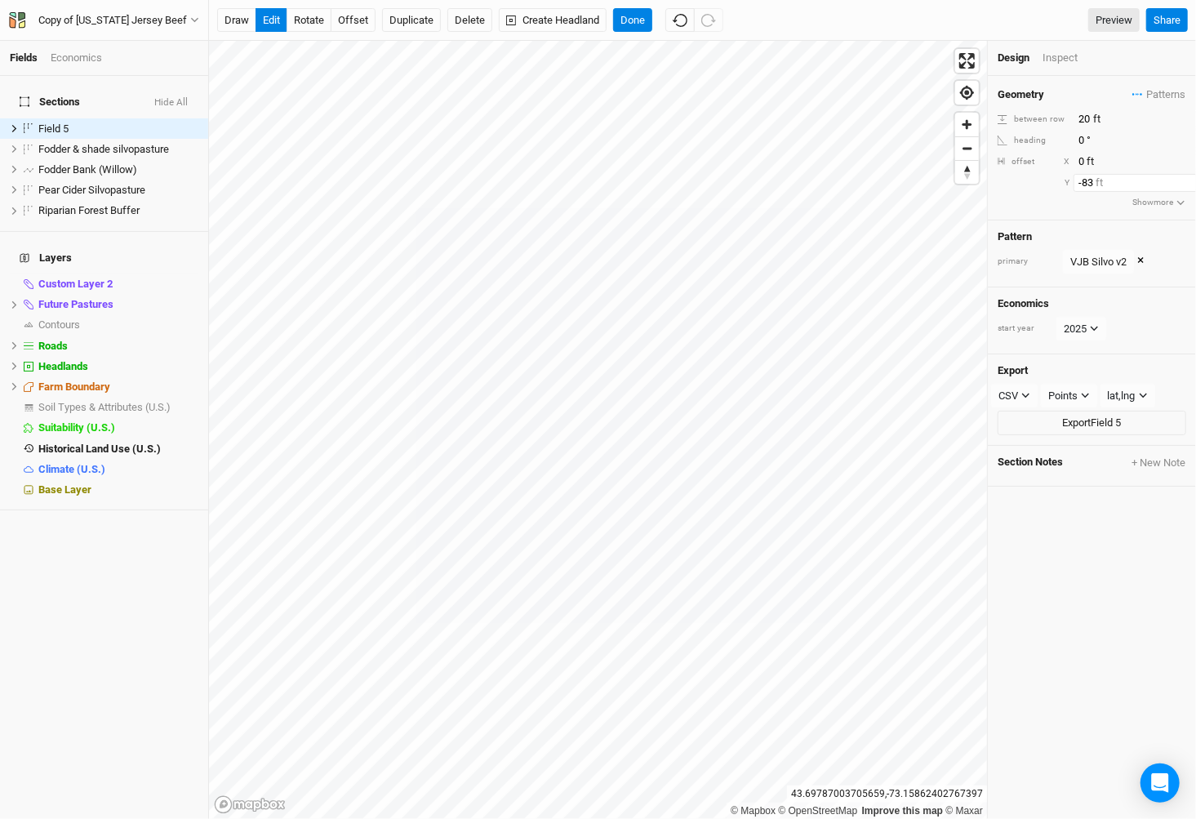
click at [1189, 187] on input "-83" at bounding box center [1145, 183] width 142 height 18
click at [1189, 187] on input "-84" at bounding box center [1145, 183] width 142 height 18
click at [1189, 187] on input "-85" at bounding box center [1145, 183] width 142 height 18
click at [1189, 187] on input "-86" at bounding box center [1145, 183] width 142 height 18
click at [1189, 187] on input "-87" at bounding box center [1145, 183] width 142 height 18
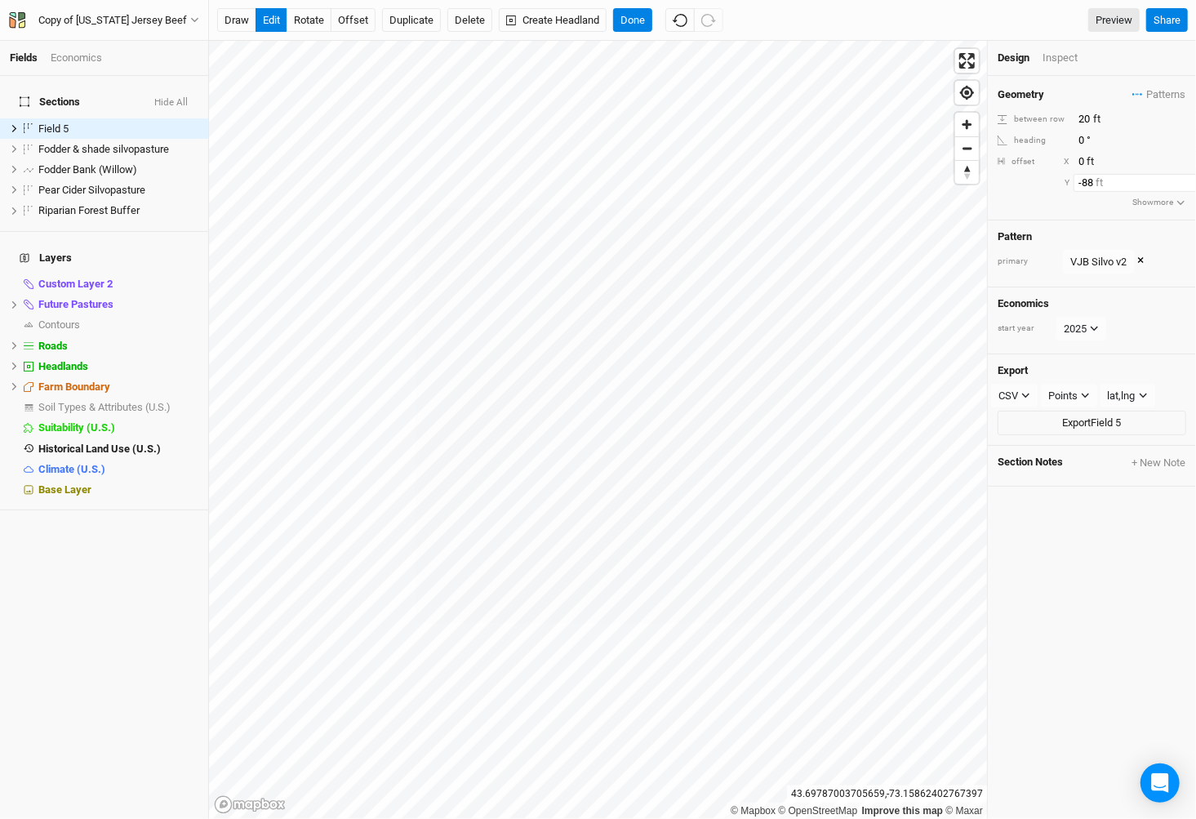
click at [1189, 187] on input "-88" at bounding box center [1145, 183] width 142 height 18
click at [1189, 187] on input "-89" at bounding box center [1145, 183] width 142 height 18
click at [1189, 187] on input "-90" at bounding box center [1145, 183] width 142 height 18
click at [1189, 187] on input "-91" at bounding box center [1145, 183] width 142 height 18
click at [1189, 187] on input "-92" at bounding box center [1145, 183] width 142 height 18
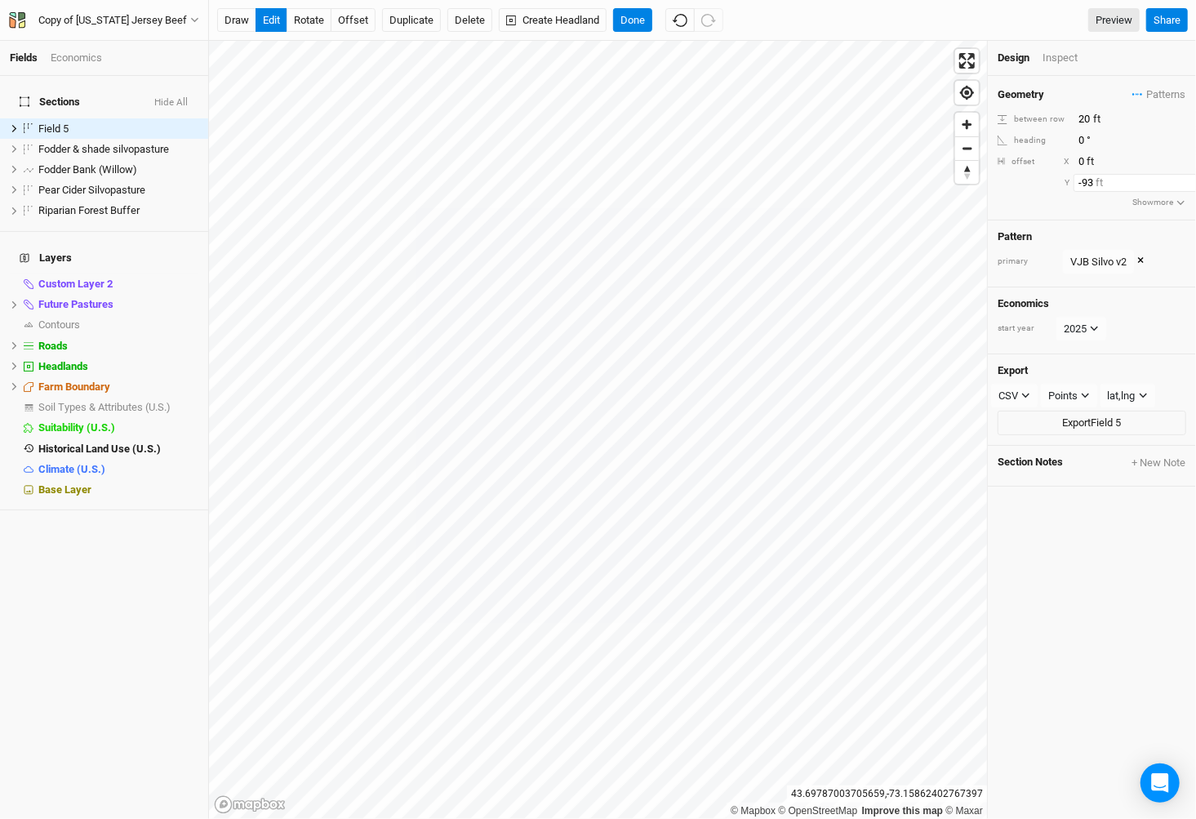
click at [1189, 187] on input "-93" at bounding box center [1145, 183] width 142 height 18
click at [1189, 187] on input "-94" at bounding box center [1145, 183] width 142 height 18
click at [1189, 187] on input "-95" at bounding box center [1145, 183] width 142 height 18
type input "-96"
click at [1189, 187] on input "-96" at bounding box center [1145, 183] width 142 height 18
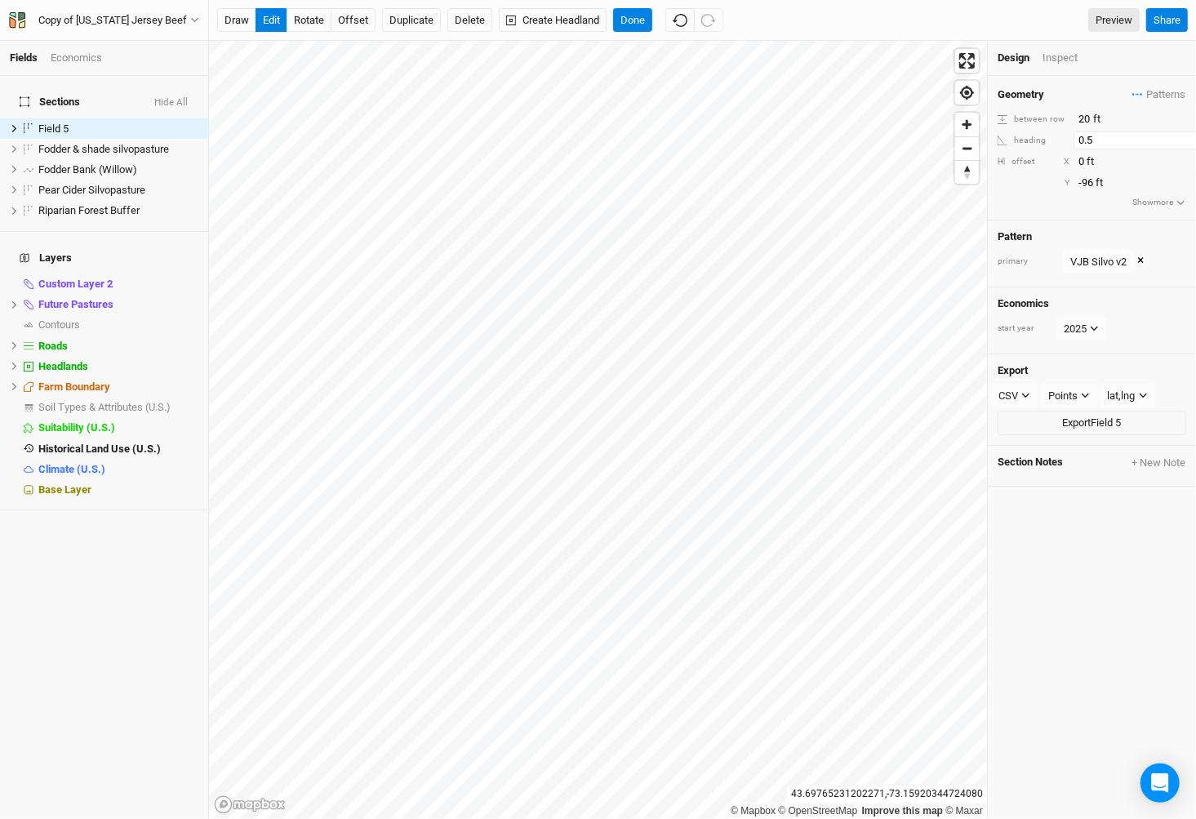
click at [1187, 137] on input "0.5" at bounding box center [1145, 140] width 142 height 18
click at [1187, 137] on input "1" at bounding box center [1145, 140] width 142 height 18
click at [1187, 137] on input "1.5" at bounding box center [1145, 140] width 142 height 18
click at [1187, 137] on input "2" at bounding box center [1145, 140] width 142 height 18
click at [1187, 137] on input "2.5" at bounding box center [1145, 140] width 142 height 18
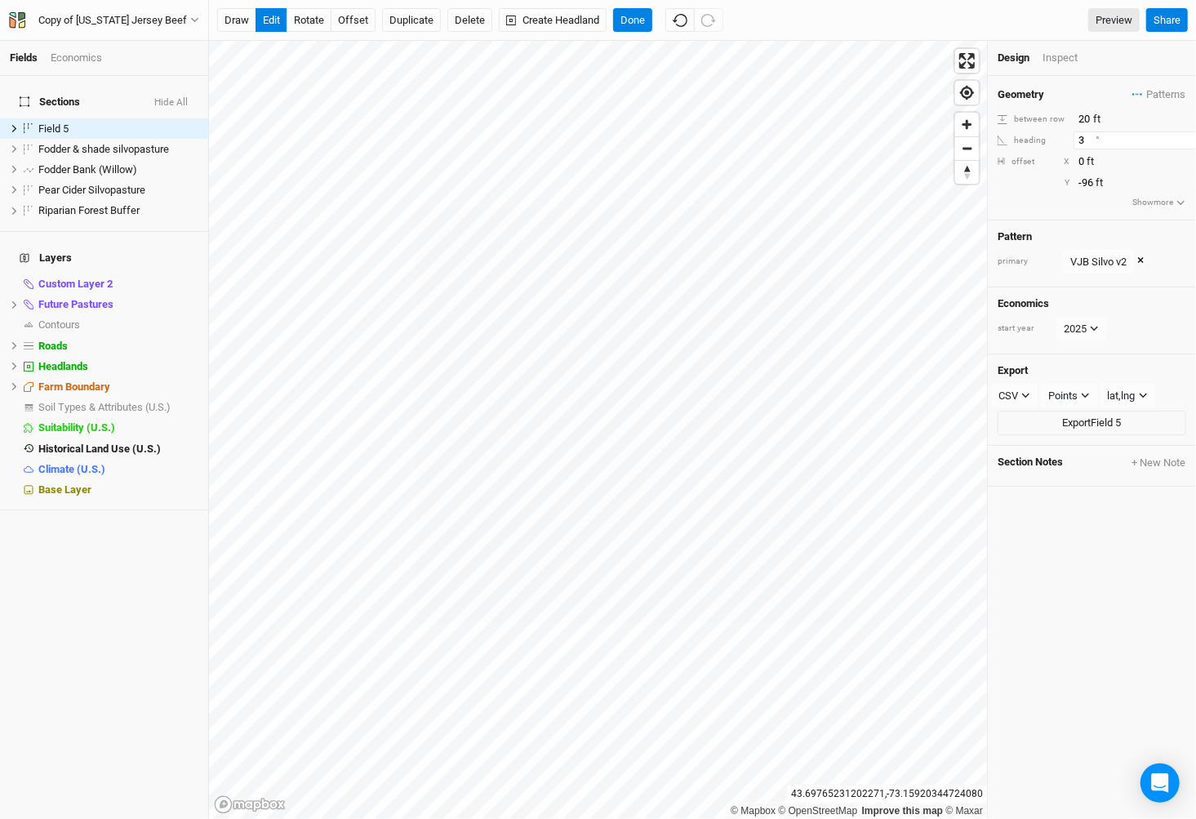
click at [1187, 137] on input "3" at bounding box center [1145, 140] width 142 height 18
type input "3.5"
click at [1187, 137] on input "3.5" at bounding box center [1145, 140] width 142 height 18
click at [1186, 157] on input "1" at bounding box center [1145, 162] width 142 height 18
click at [1186, 157] on input "2" at bounding box center [1145, 162] width 142 height 18
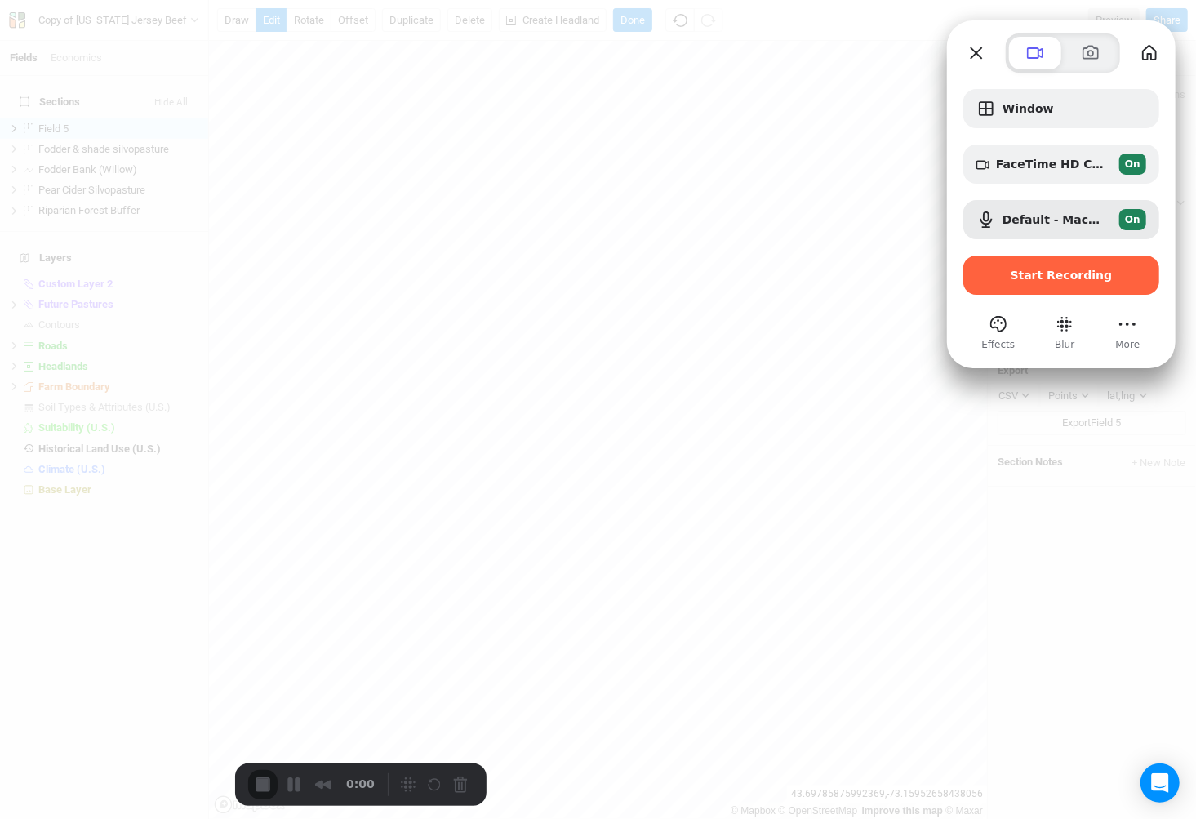
click at [77, 721] on div "Select video screen size" at bounding box center [129, 708] width 105 height 26
click at [80, 718] on button "Camera off" at bounding box center [90, 708] width 20 height 20
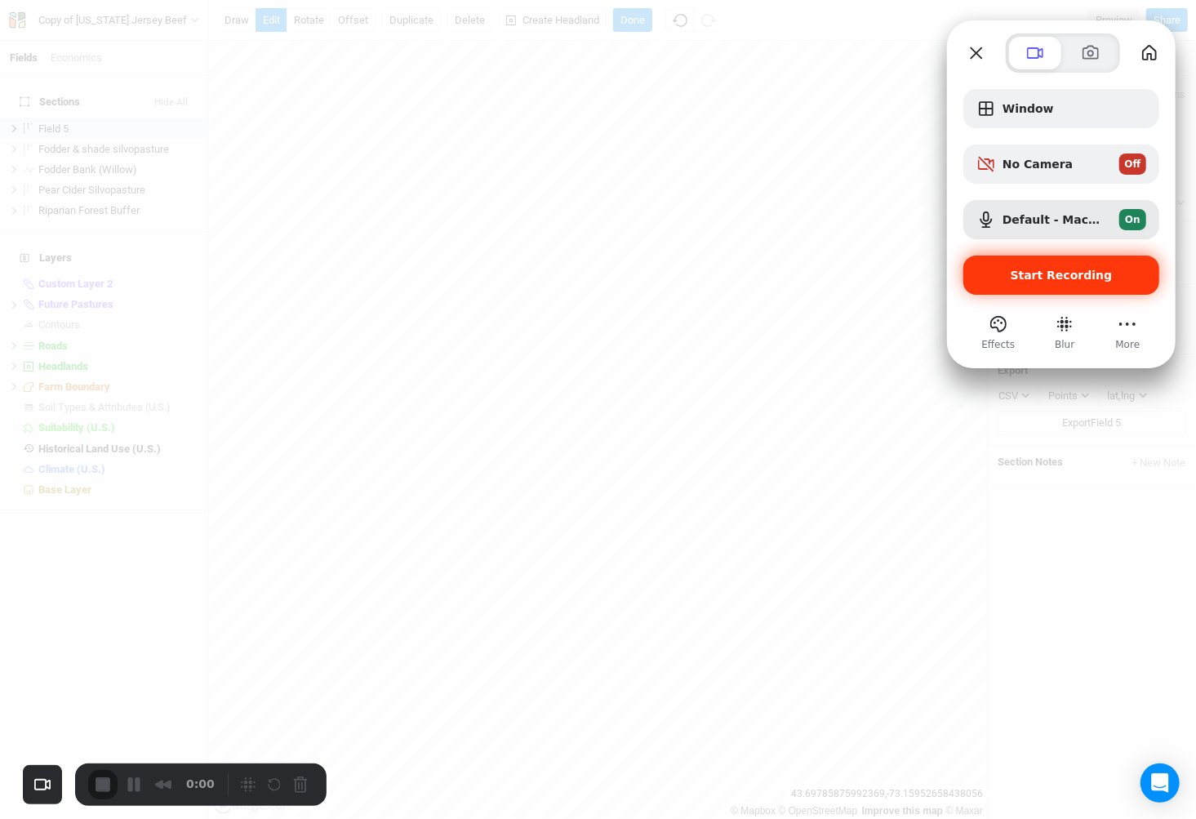
click at [1055, 291] on div "Start Recording" at bounding box center [1062, 275] width 196 height 39
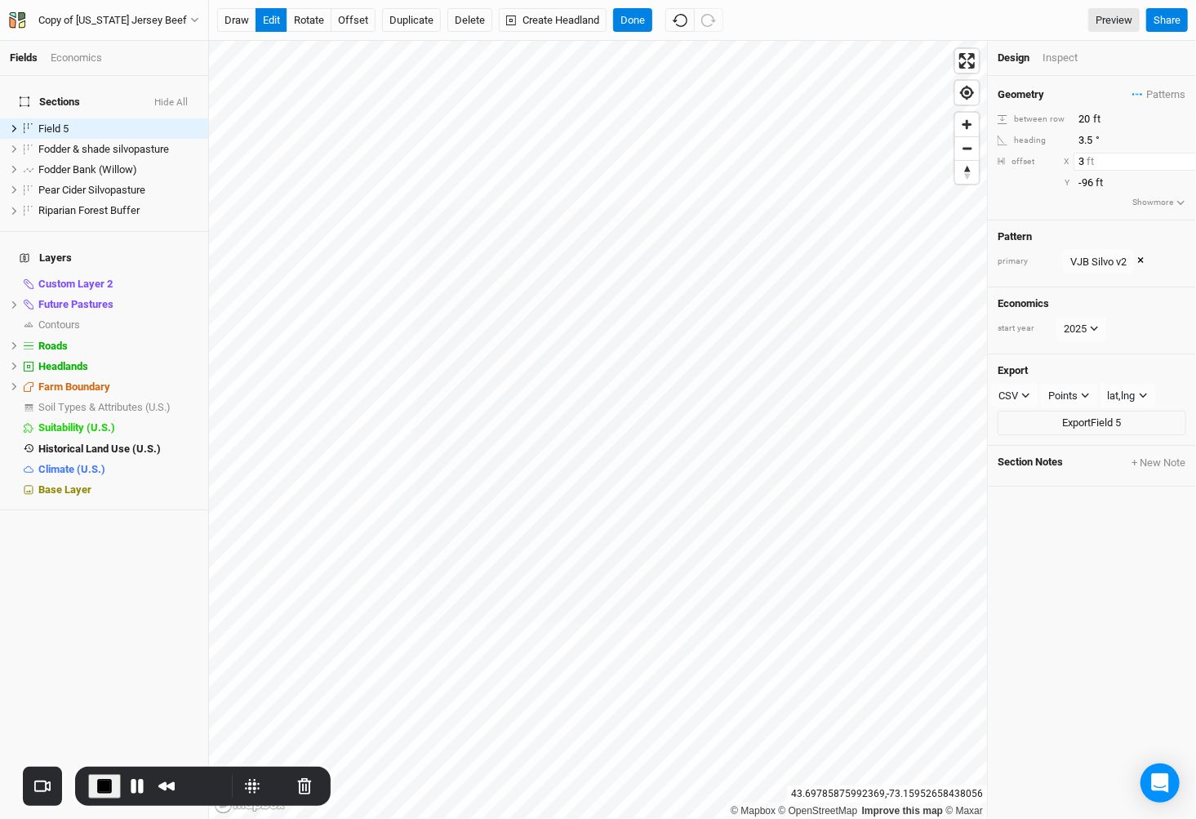
type input "3"
click at [1187, 156] on input "3" at bounding box center [1145, 162] width 142 height 18
click at [1187, 184] on input "-97" at bounding box center [1145, 183] width 142 height 18
click at [1187, 184] on input "-98" at bounding box center [1145, 183] width 142 height 18
click at [1187, 184] on input "-99" at bounding box center [1145, 183] width 142 height 18
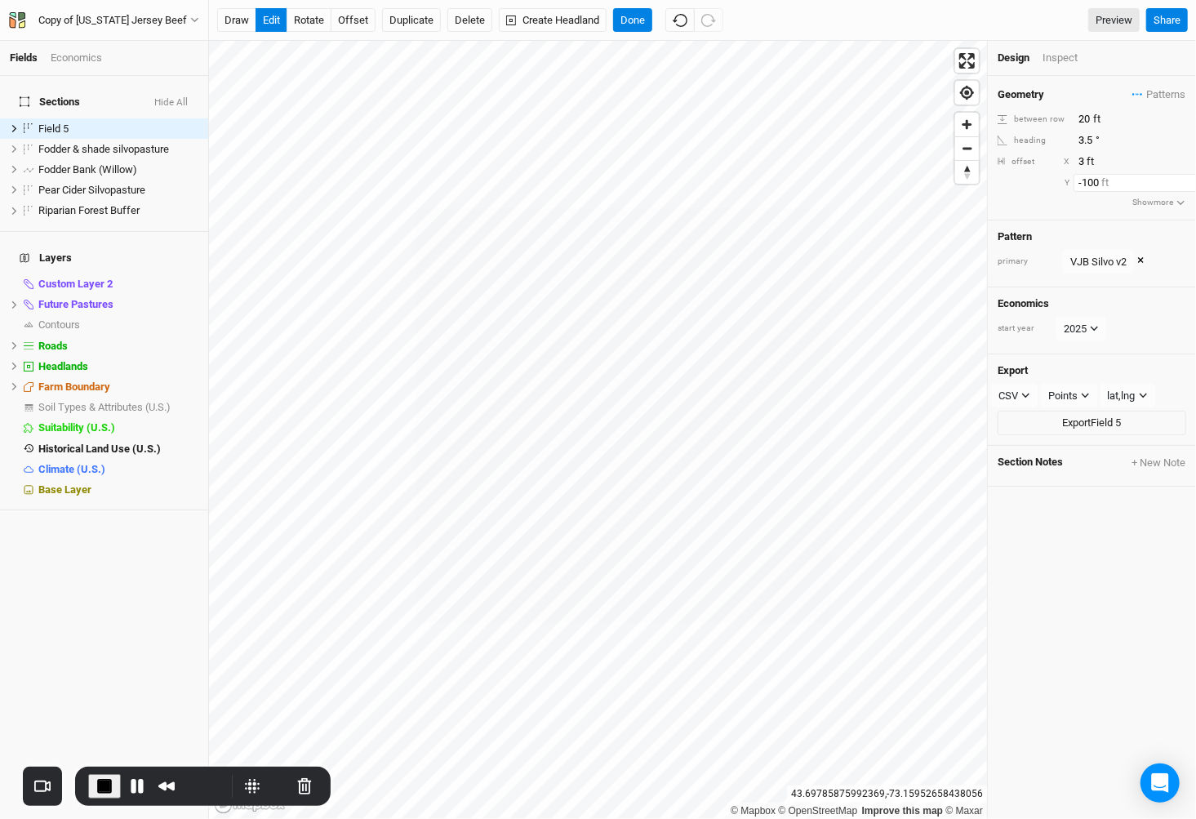
click at [1187, 184] on input "-100" at bounding box center [1145, 183] width 142 height 18
click at [1187, 184] on input "-101" at bounding box center [1145, 183] width 142 height 18
click at [1187, 184] on input "-102" at bounding box center [1145, 183] width 142 height 18
click at [1187, 184] on input "-103" at bounding box center [1145, 183] width 142 height 18
click at [1187, 184] on input "-104" at bounding box center [1145, 183] width 142 height 18
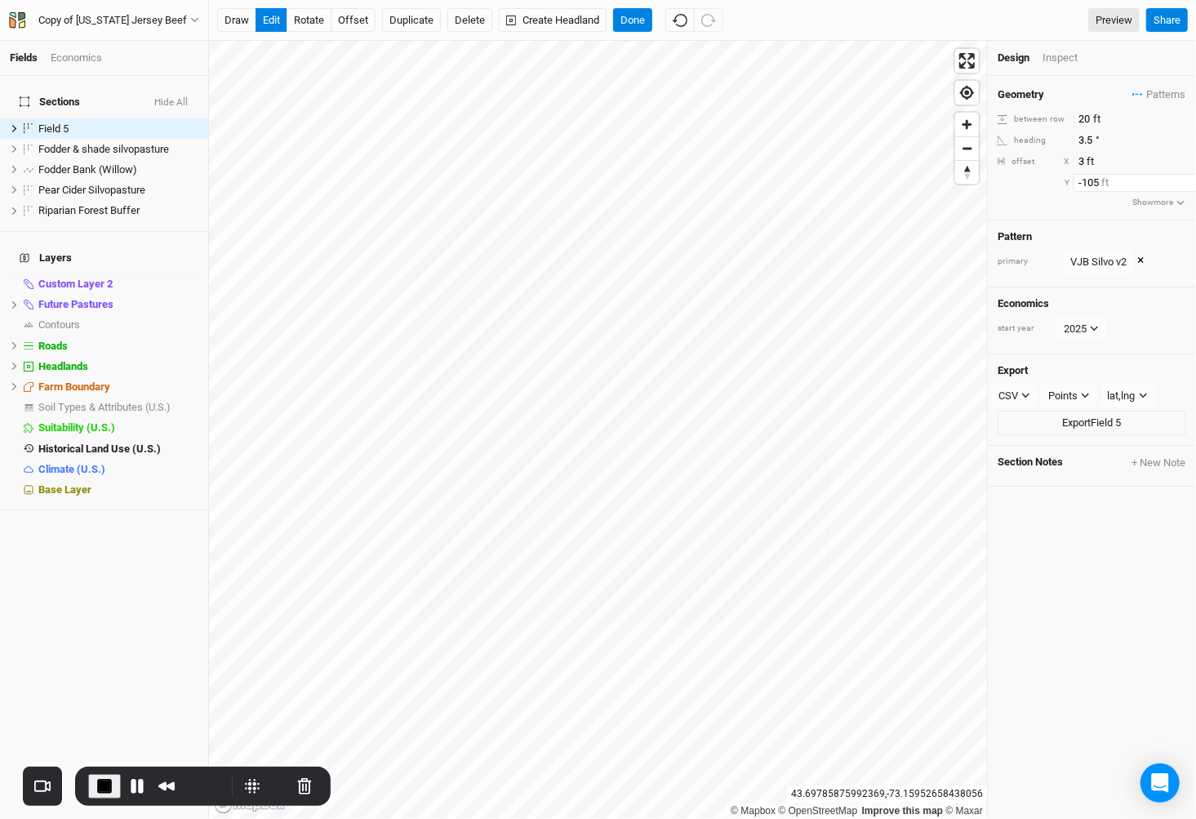
click at [1187, 184] on input "-105" at bounding box center [1145, 183] width 142 height 18
click at [1187, 184] on input "-106" at bounding box center [1145, 183] width 142 height 18
click at [1187, 184] on input "-107" at bounding box center [1145, 183] width 142 height 18
click at [1187, 184] on input "-108" at bounding box center [1145, 183] width 142 height 18
click at [1187, 184] on input "-109" at bounding box center [1145, 183] width 142 height 18
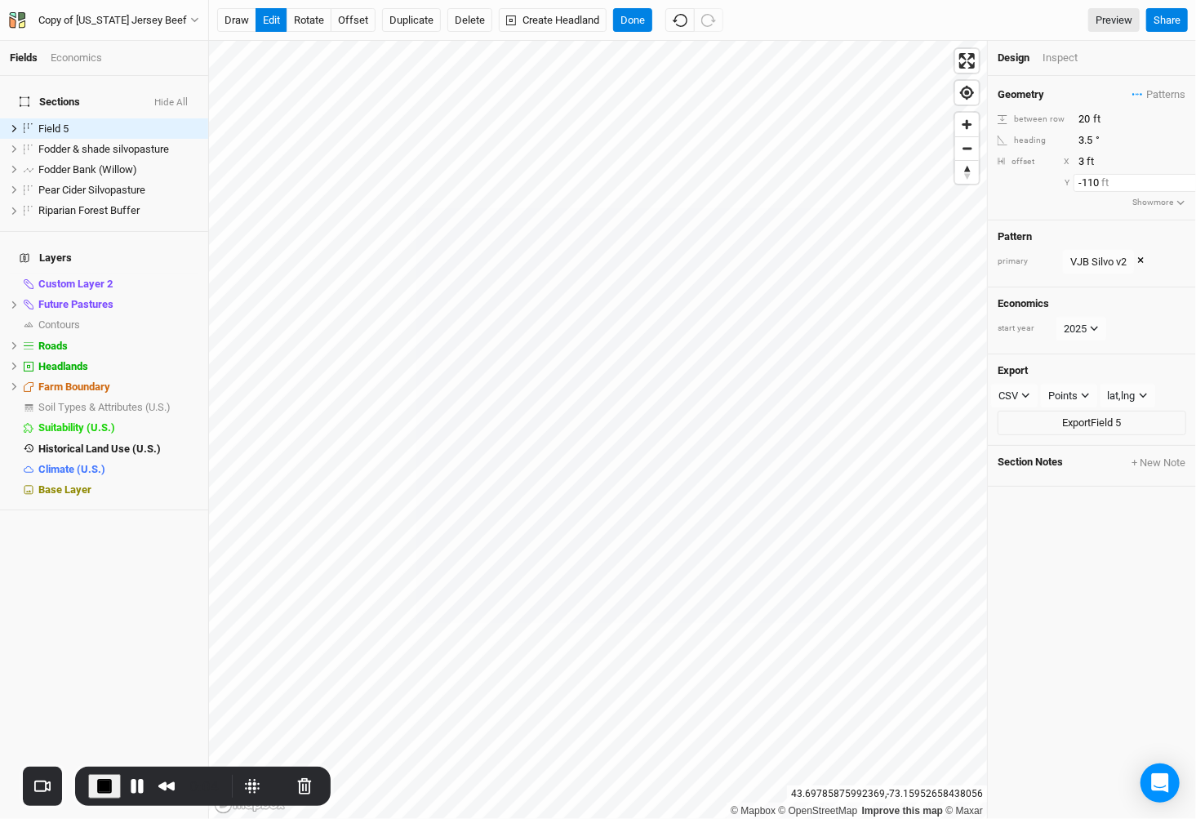
click at [1187, 184] on input "-110" at bounding box center [1145, 183] width 142 height 18
click at [1187, 184] on input "-111" at bounding box center [1145, 183] width 142 height 18
click at [1187, 184] on input "-112" at bounding box center [1145, 183] width 142 height 18
click at [1187, 184] on input "-113" at bounding box center [1145, 183] width 142 height 18
click at [1187, 184] on input "-114" at bounding box center [1145, 183] width 142 height 18
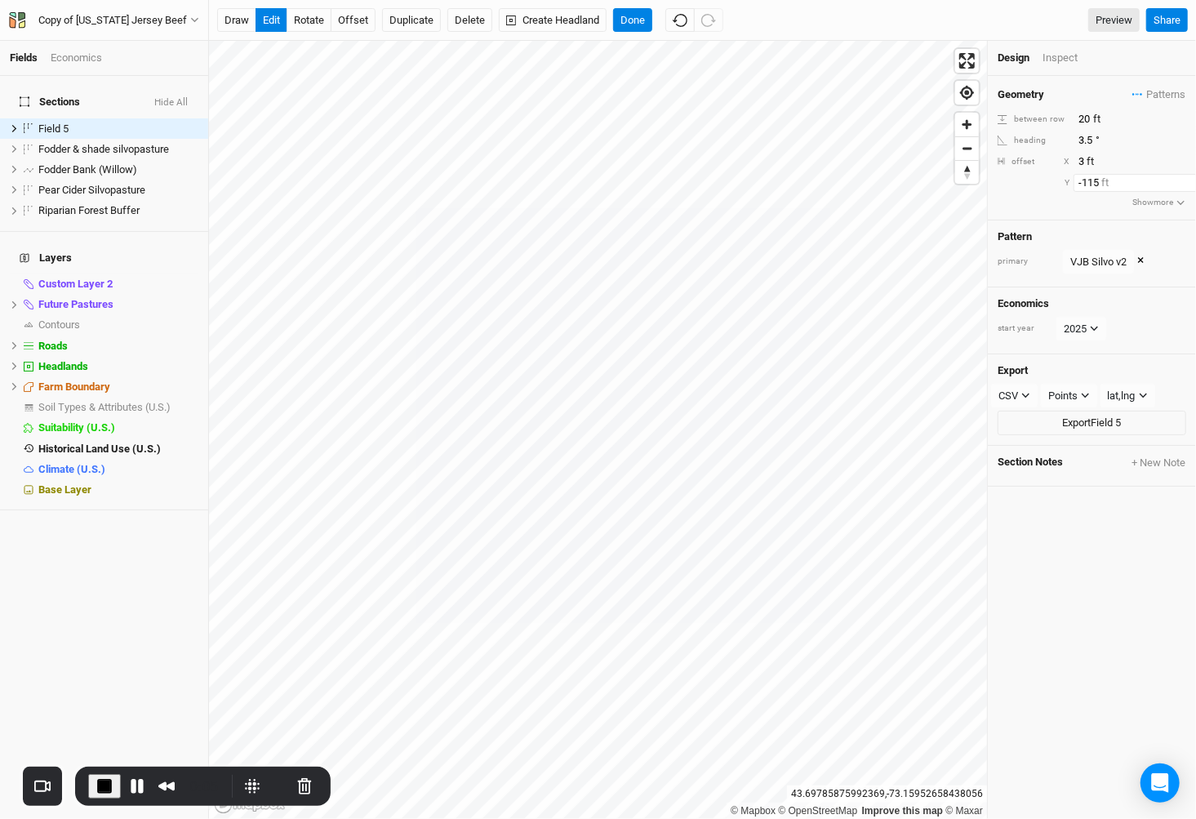
click at [1187, 184] on input "-115" at bounding box center [1145, 183] width 142 height 18
click at [1187, 184] on input "-116" at bounding box center [1145, 183] width 142 height 18
click at [1187, 184] on input "-117" at bounding box center [1145, 183] width 142 height 18
click at [1187, 184] on input "-118" at bounding box center [1145, 183] width 142 height 18
click at [1187, 184] on input "-119" at bounding box center [1145, 183] width 142 height 18
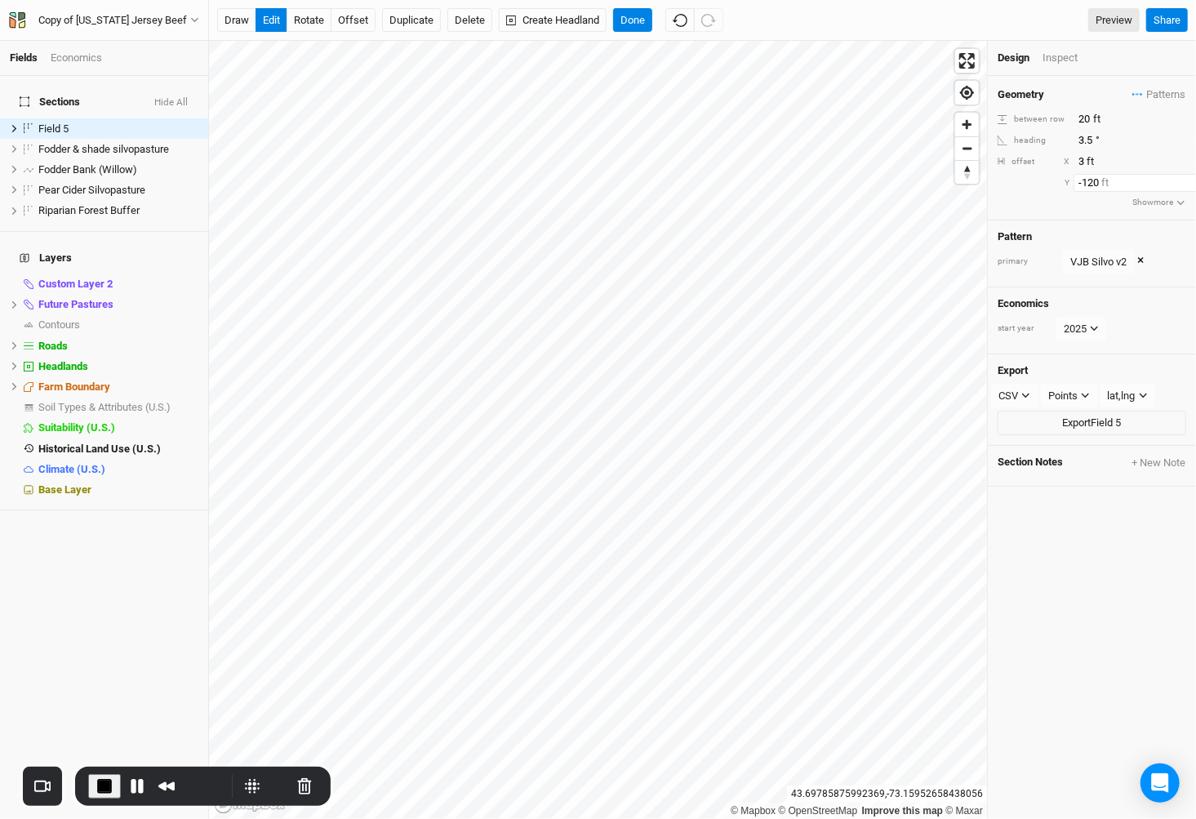
click at [1187, 184] on input "-120" at bounding box center [1145, 183] width 142 height 18
click at [1187, 184] on input "-121" at bounding box center [1145, 183] width 142 height 18
click at [1187, 184] on input "-122" at bounding box center [1145, 183] width 142 height 18
click at [1187, 184] on input "-123" at bounding box center [1145, 183] width 142 height 18
click at [1187, 184] on input "-124" at bounding box center [1145, 183] width 142 height 18
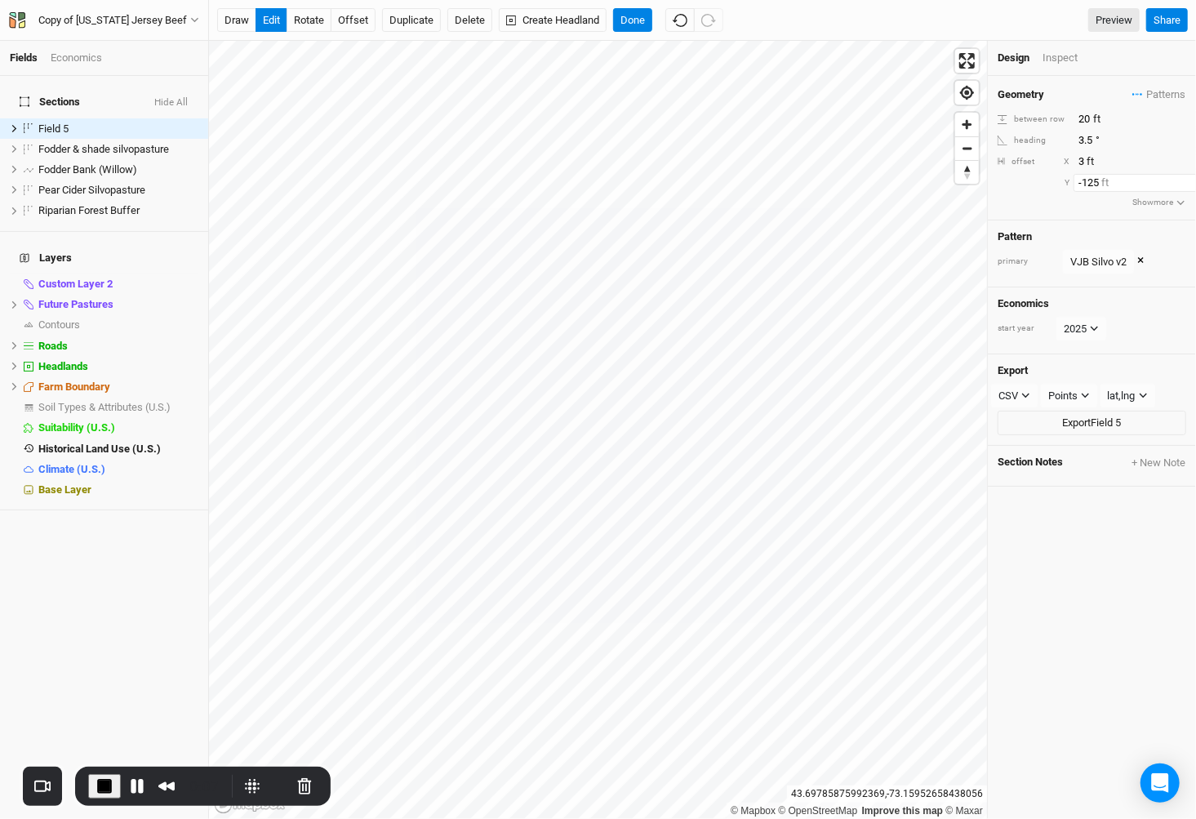
click at [1187, 184] on input "-125" at bounding box center [1145, 183] width 142 height 18
click at [1187, 185] on input "-142" at bounding box center [1145, 183] width 142 height 18
click at [1187, 185] on input "-143" at bounding box center [1145, 183] width 142 height 18
click at [1187, 185] on input "-144" at bounding box center [1145, 183] width 142 height 18
click at [1187, 185] on input "-145" at bounding box center [1145, 183] width 142 height 18
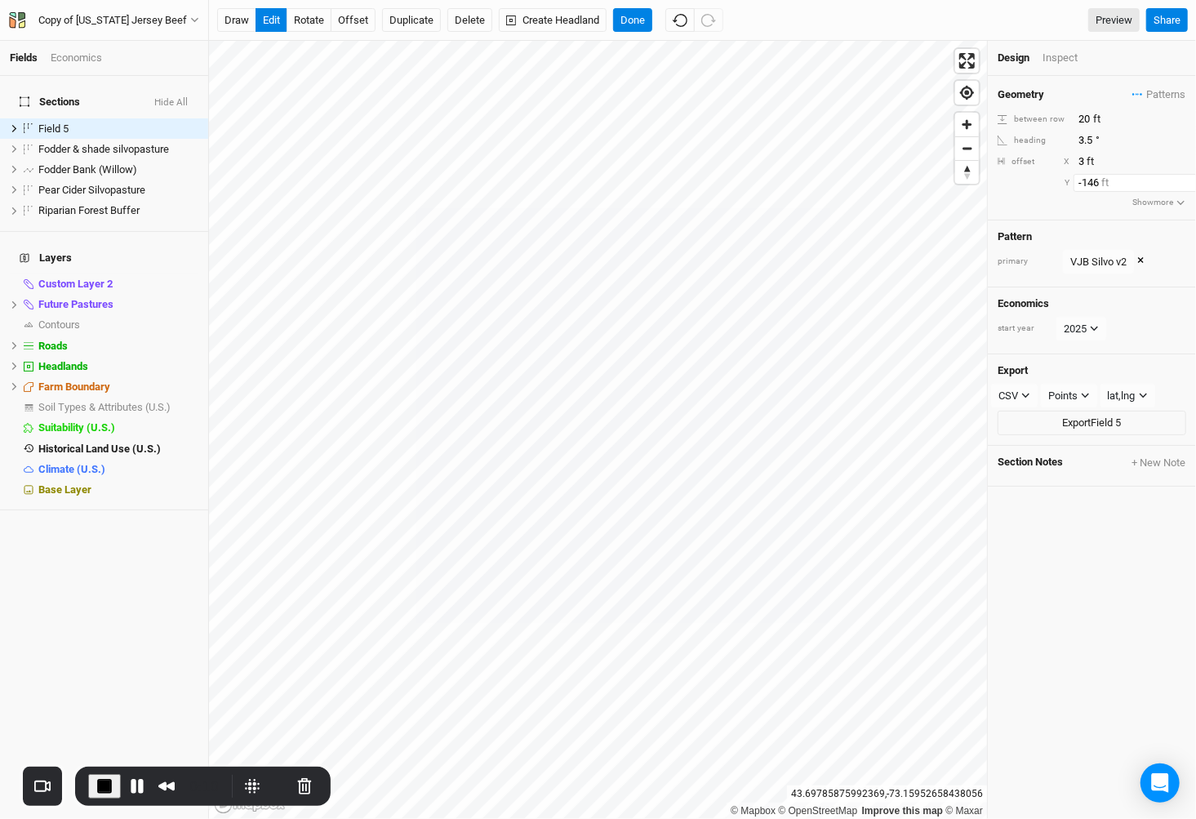
click at [1187, 185] on input "-146" at bounding box center [1145, 183] width 142 height 18
click at [1187, 185] on input "-147" at bounding box center [1145, 183] width 142 height 18
click at [1187, 185] on input "-148" at bounding box center [1145, 183] width 142 height 18
type input "-149"
click at [1187, 185] on input "-149" at bounding box center [1145, 183] width 142 height 18
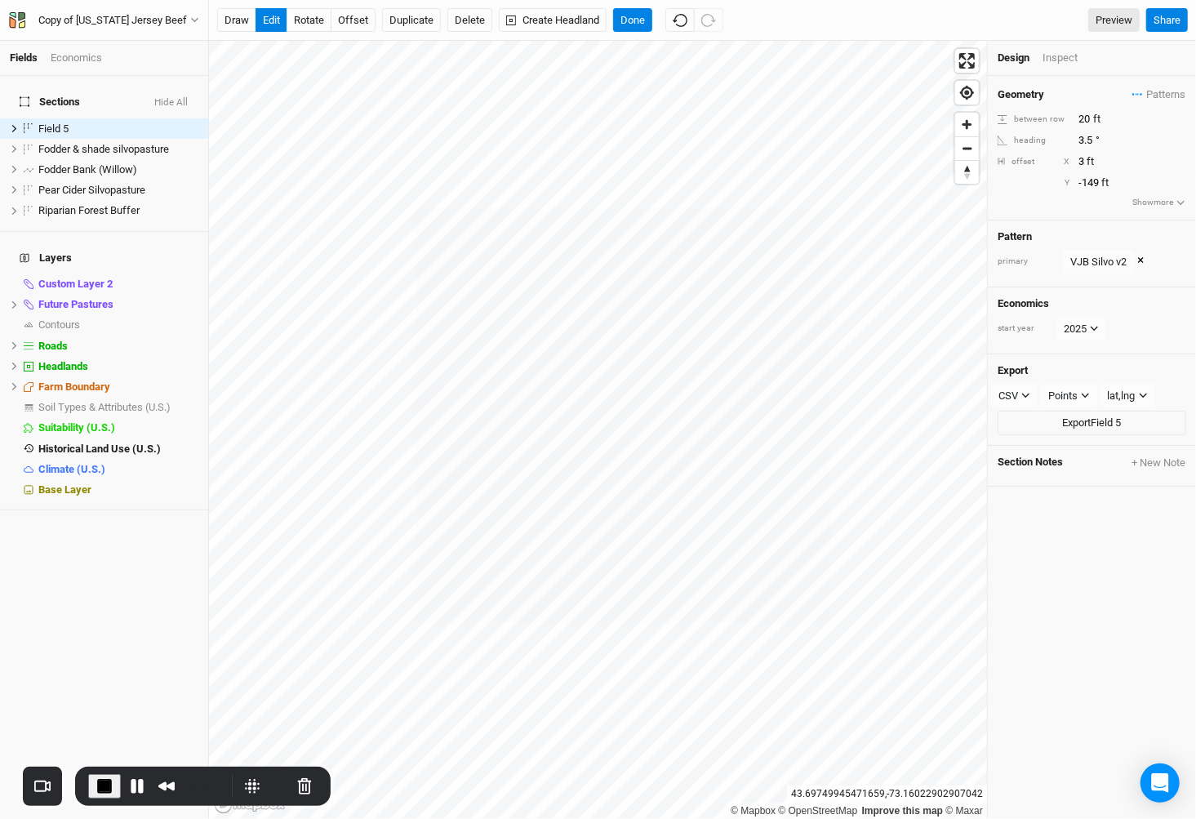
click at [106, 777] on span "End Recording" at bounding box center [105, 787] width 20 height 20
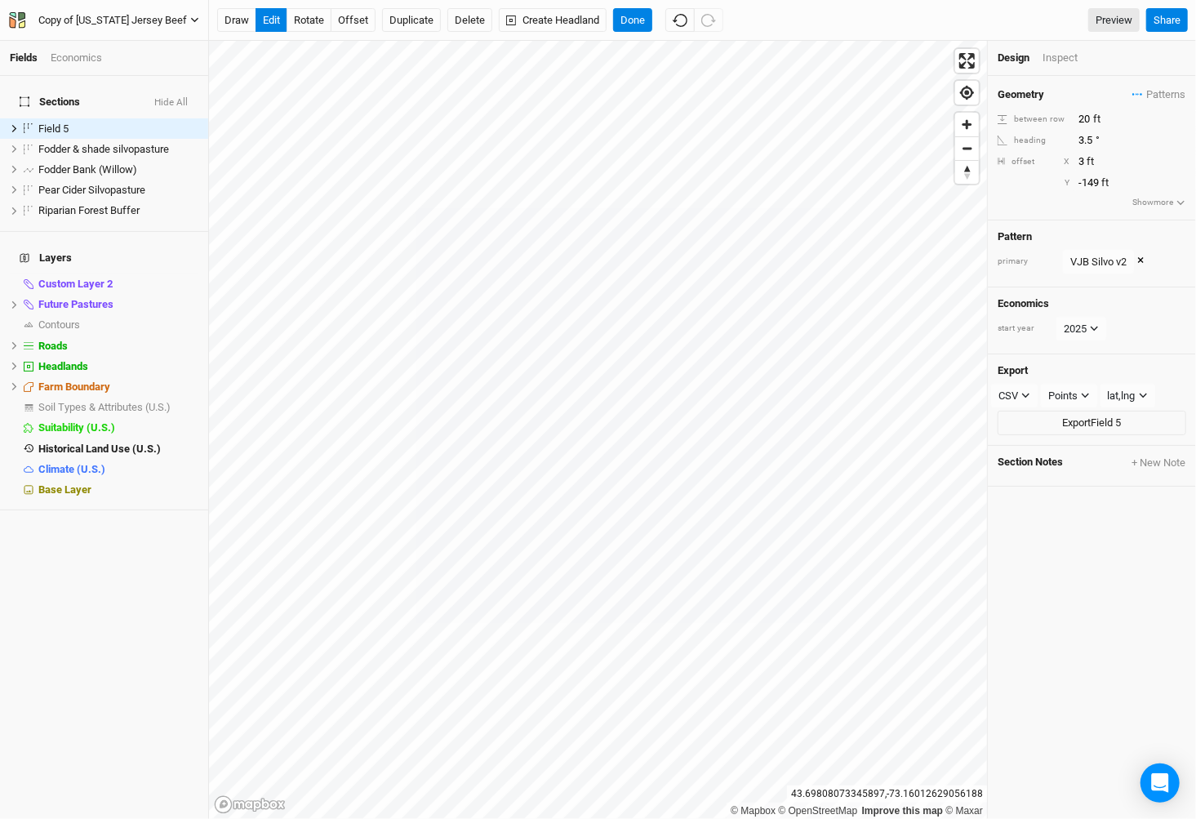
click at [150, 20] on div "Copy of Vermont Jersey Beef" at bounding box center [112, 20] width 149 height 16
click at [149, 46] on button "Back" at bounding box center [135, 45] width 129 height 21
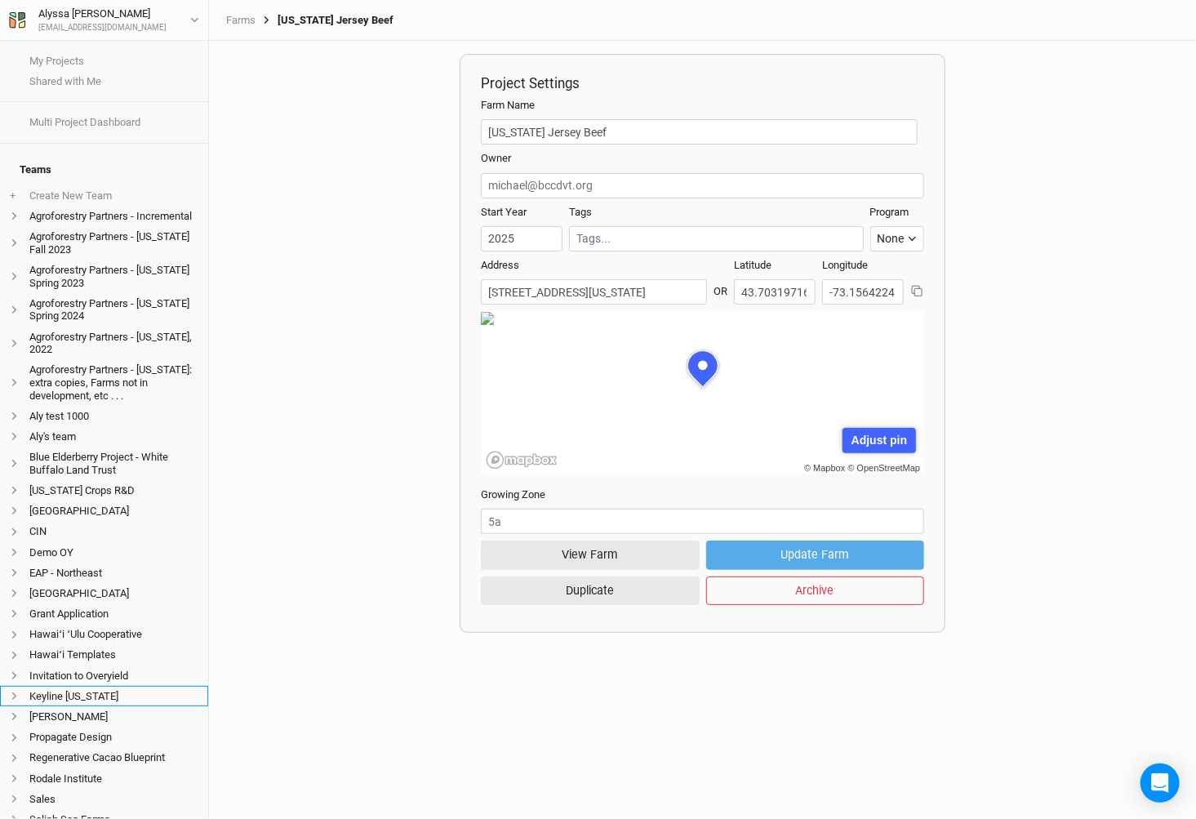
scroll to position [279, 0]
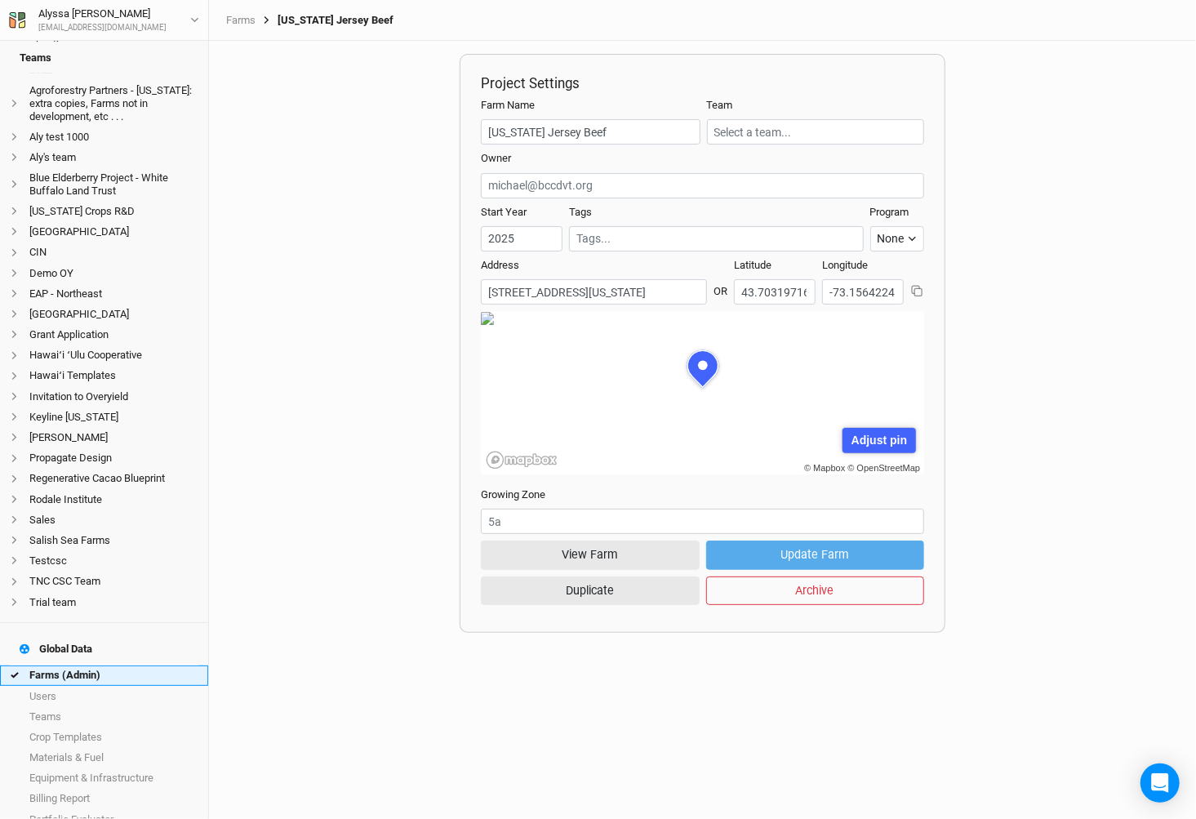
click at [113, 666] on link "Farms (Admin)" at bounding box center [104, 676] width 208 height 20
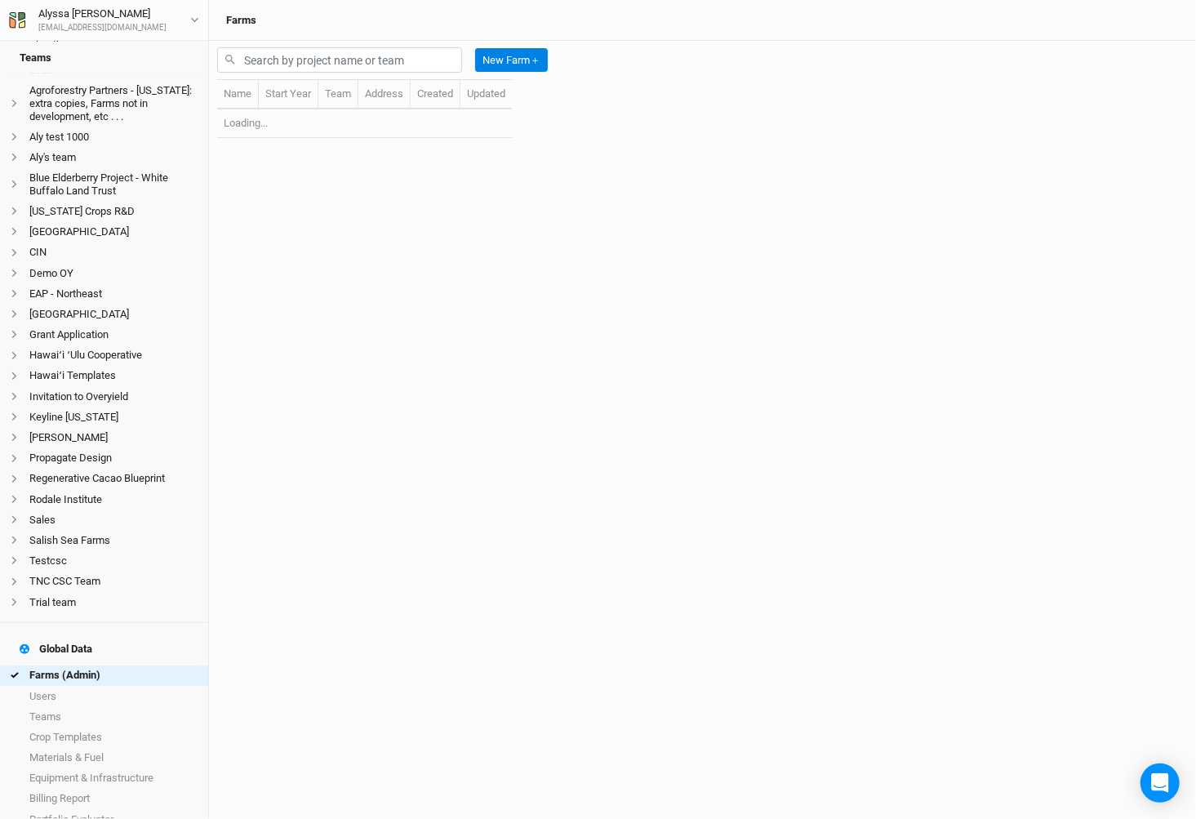
click at [374, 73] on div "New Farm ＋" at bounding box center [385, 60] width 337 height 38
click at [373, 67] on input "text" at bounding box center [339, 59] width 245 height 25
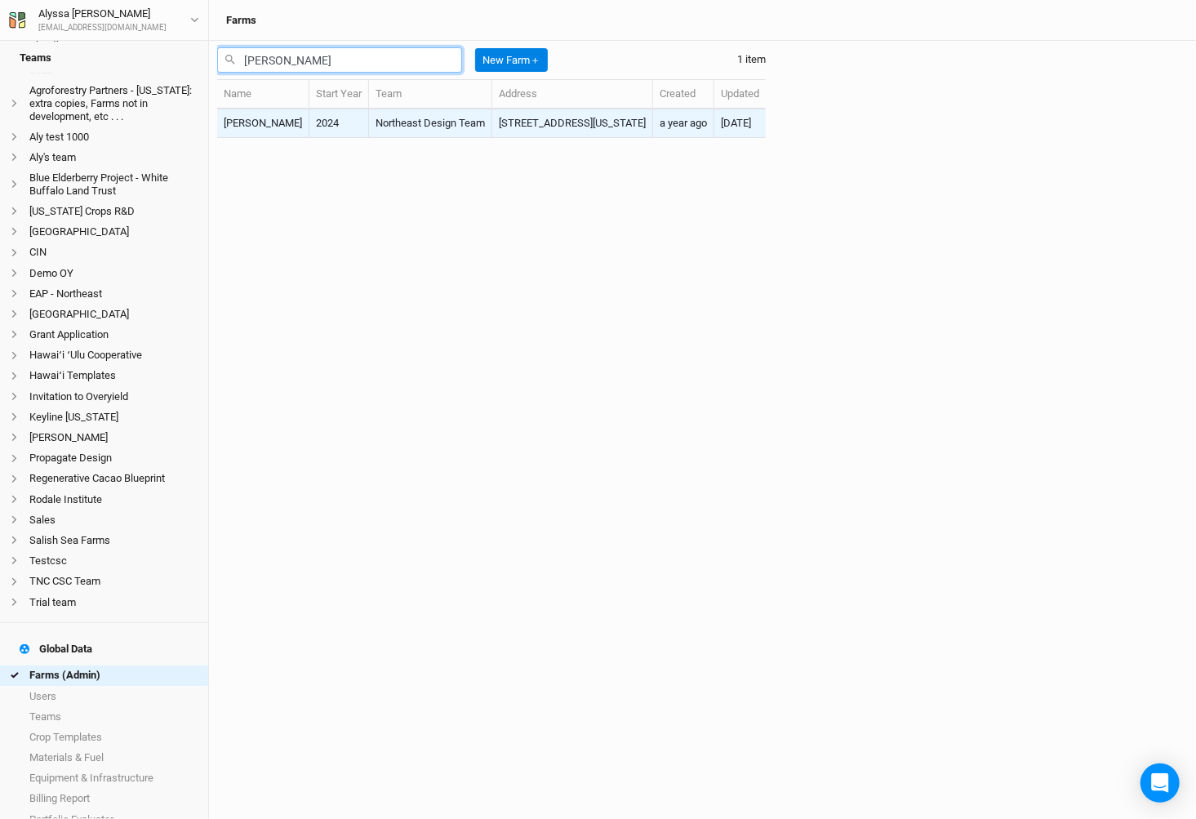
type input "coffelt"
click at [369, 122] on td "Northeast Design Team" at bounding box center [430, 123] width 123 height 29
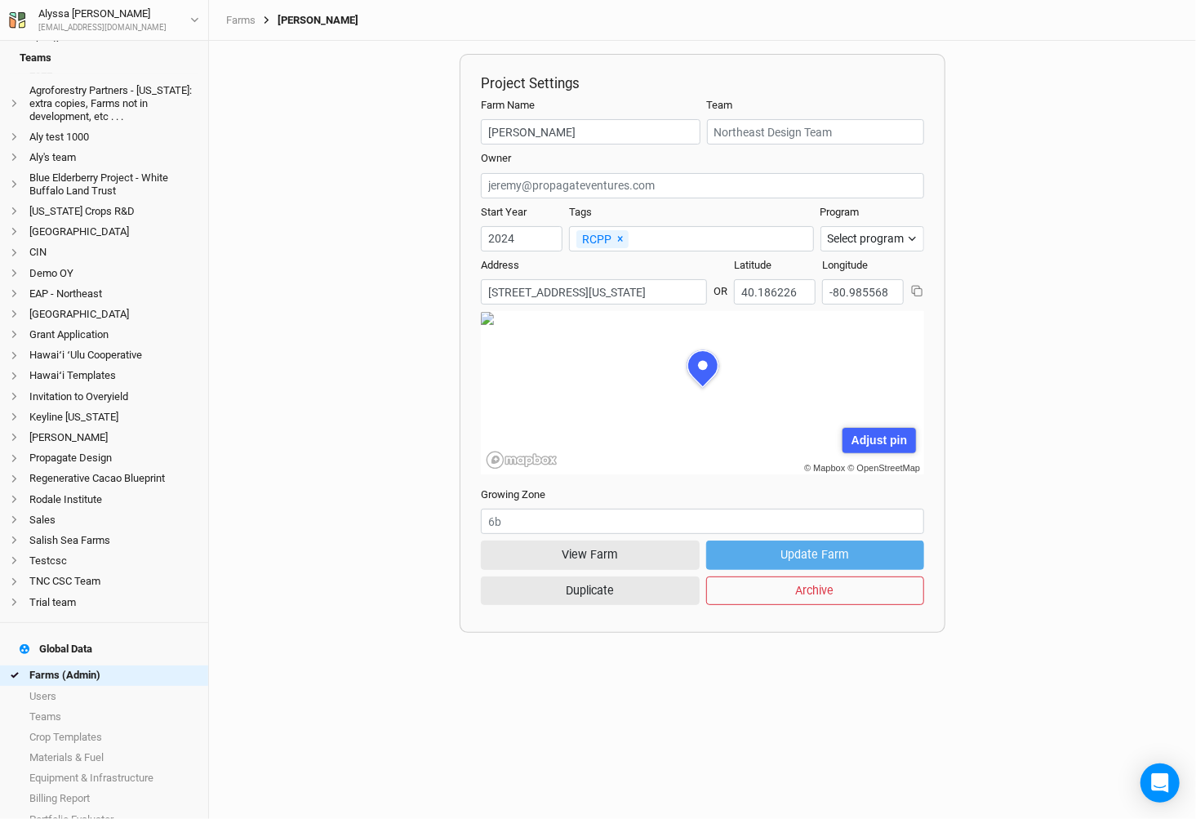
scroll to position [82, 221]
click at [733, 291] on div "Address 162 South Main Street, New Athens, Ohio 43907, United States OR Latitud…" at bounding box center [702, 284] width 443 height 53
click at [765, 289] on input "40.186226" at bounding box center [775, 291] width 82 height 25
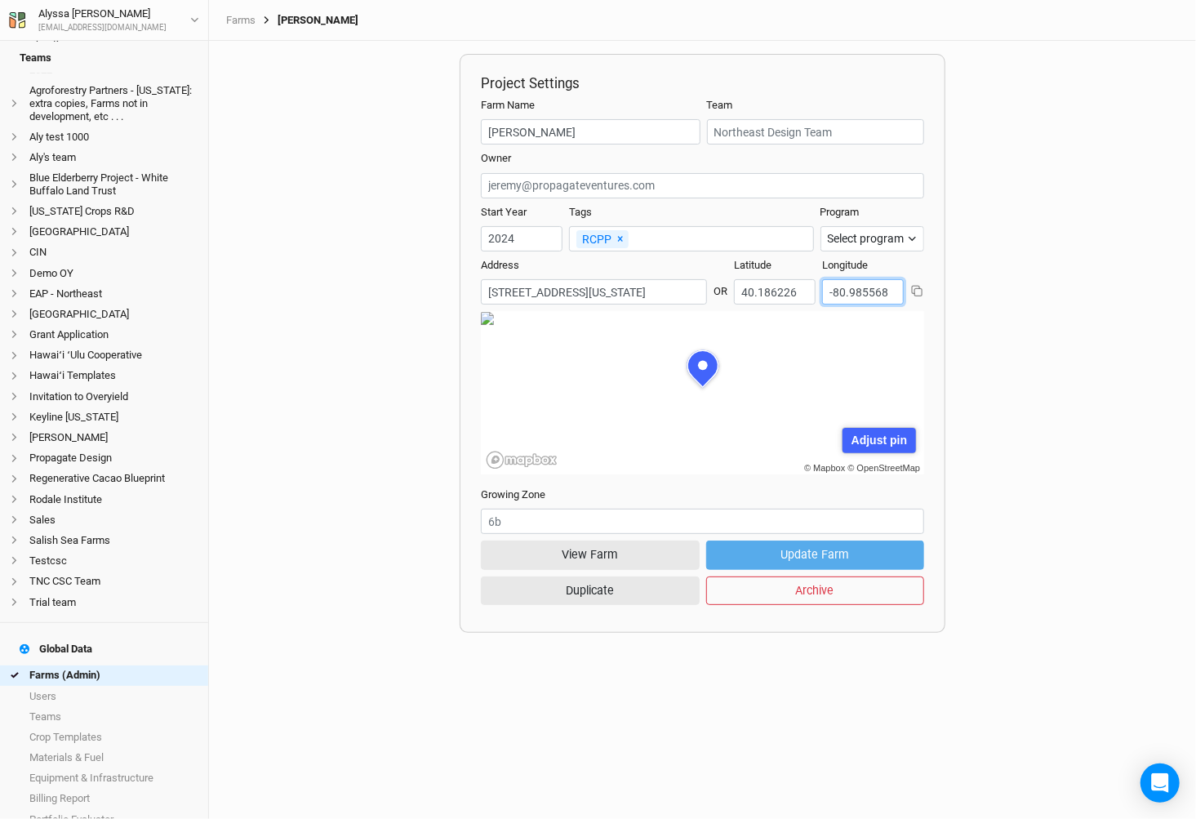
click at [831, 297] on input "-80.985568" at bounding box center [863, 291] width 82 height 25
